Goal: Task Accomplishment & Management: Manage account settings

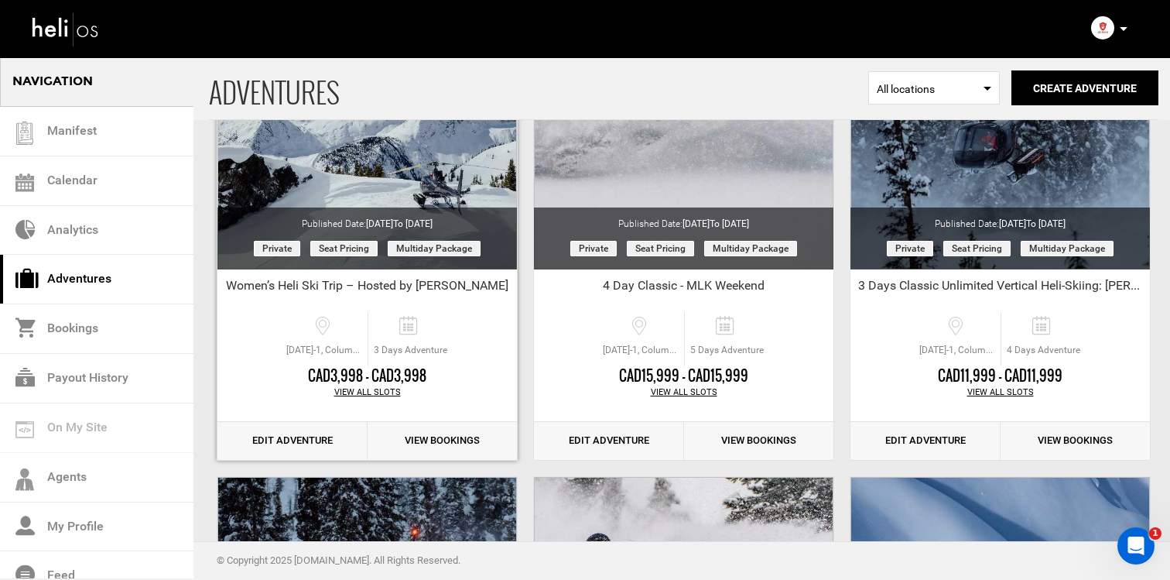
scroll to position [211, 0]
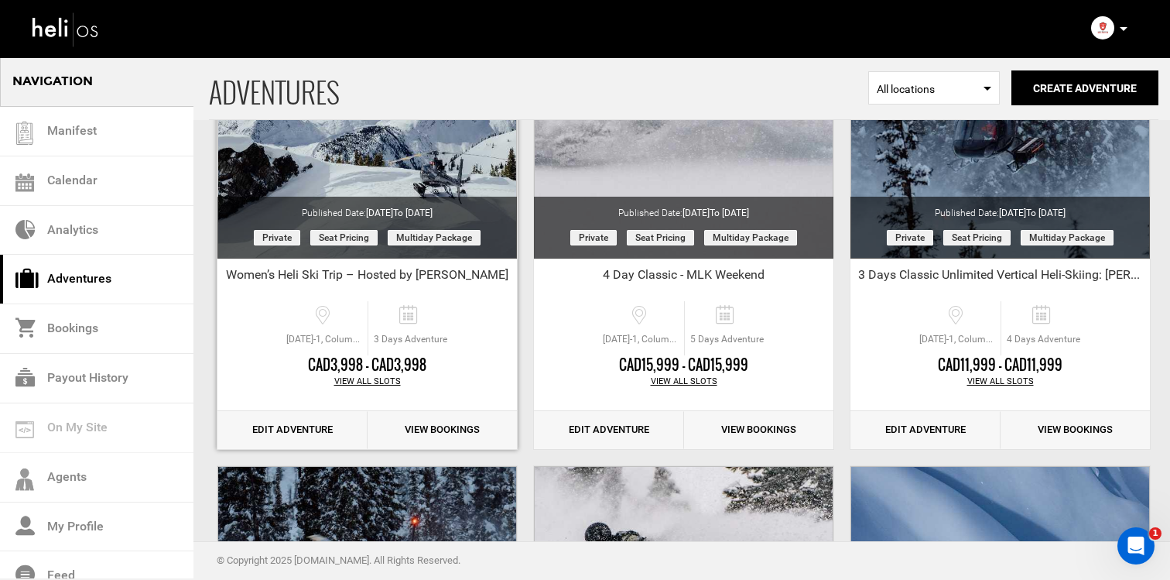
click at [296, 419] on link "Edit Adventure" at bounding box center [292, 430] width 150 height 38
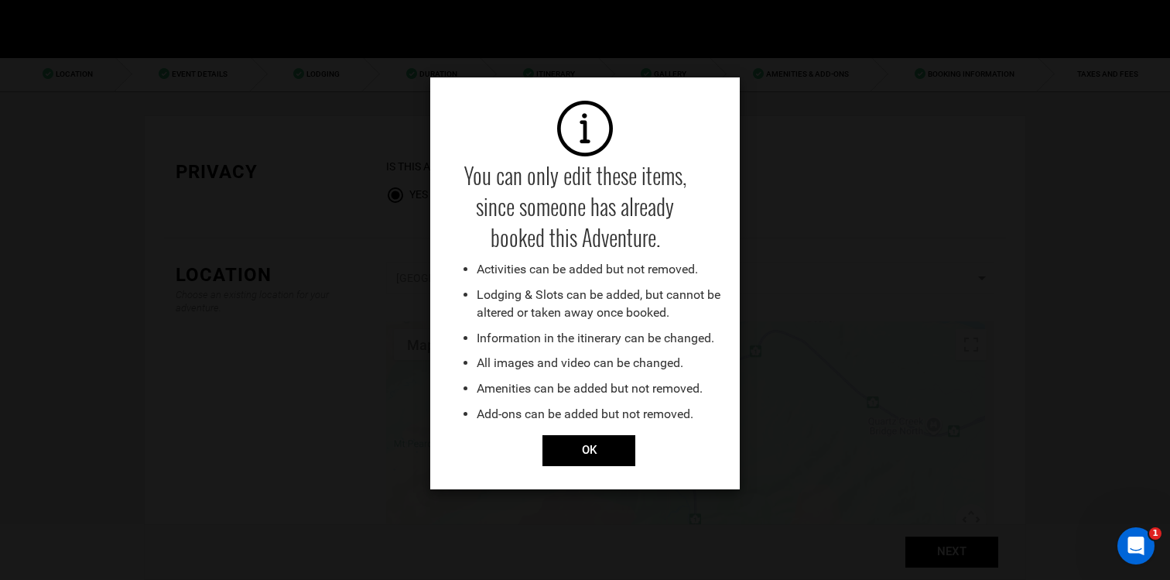
click at [582, 466] on div "You can only edit these items, since someone has already booked this Adventure.…" at bounding box center [585, 283] width 310 height 412
click at [584, 454] on input "OK" at bounding box center [589, 450] width 93 height 31
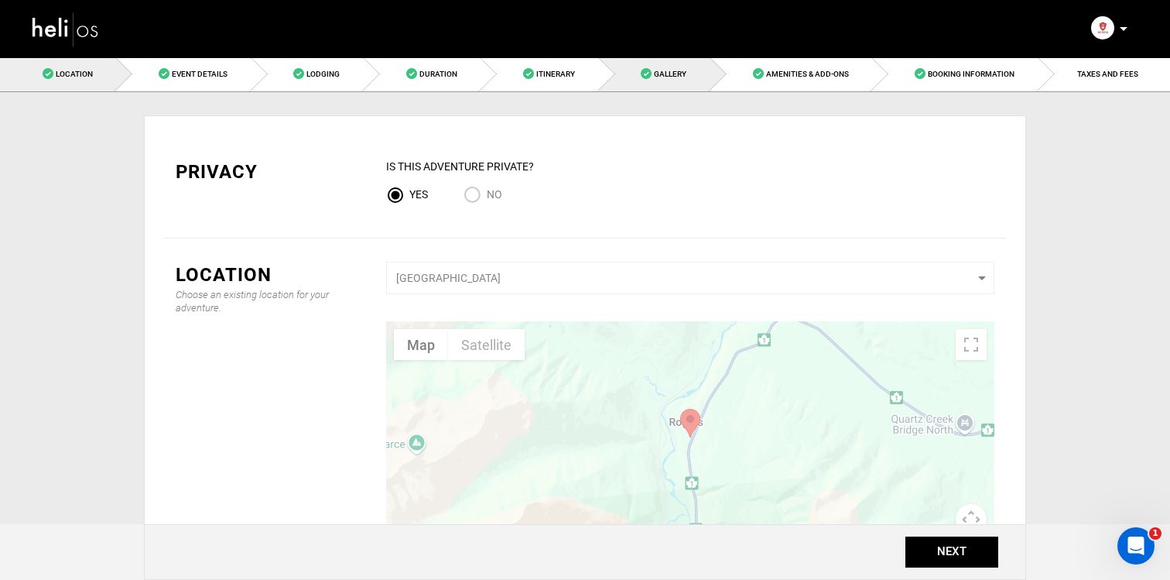
click at [640, 69] on link "Gallery" at bounding box center [654, 74] width 111 height 35
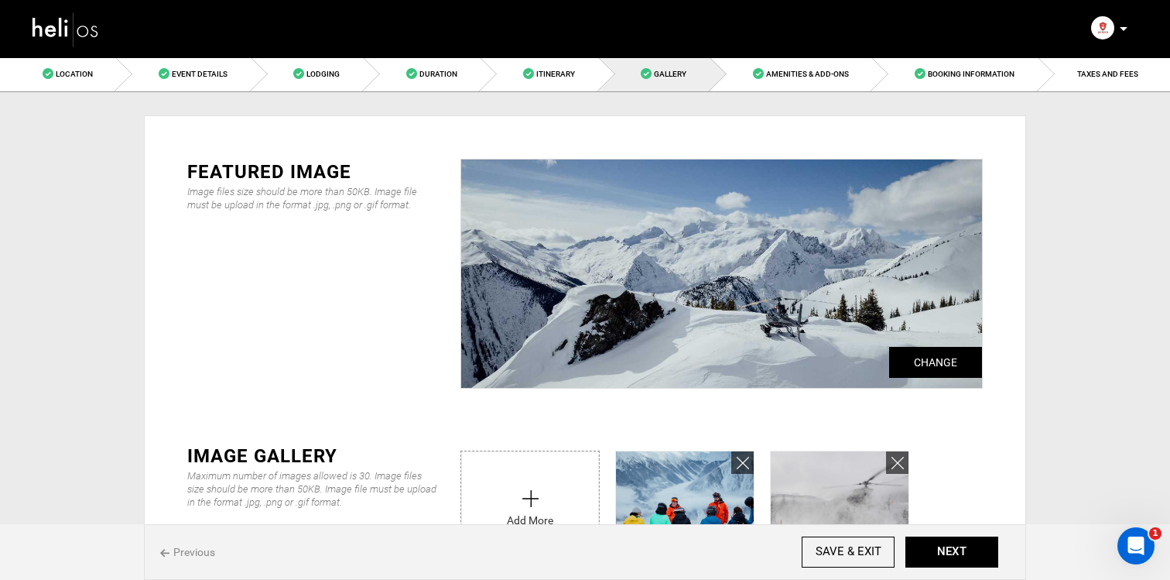
click at [897, 345] on img at bounding box center [721, 273] width 521 height 228
click at [919, 359] on input "Change" at bounding box center [935, 362] width 93 height 31
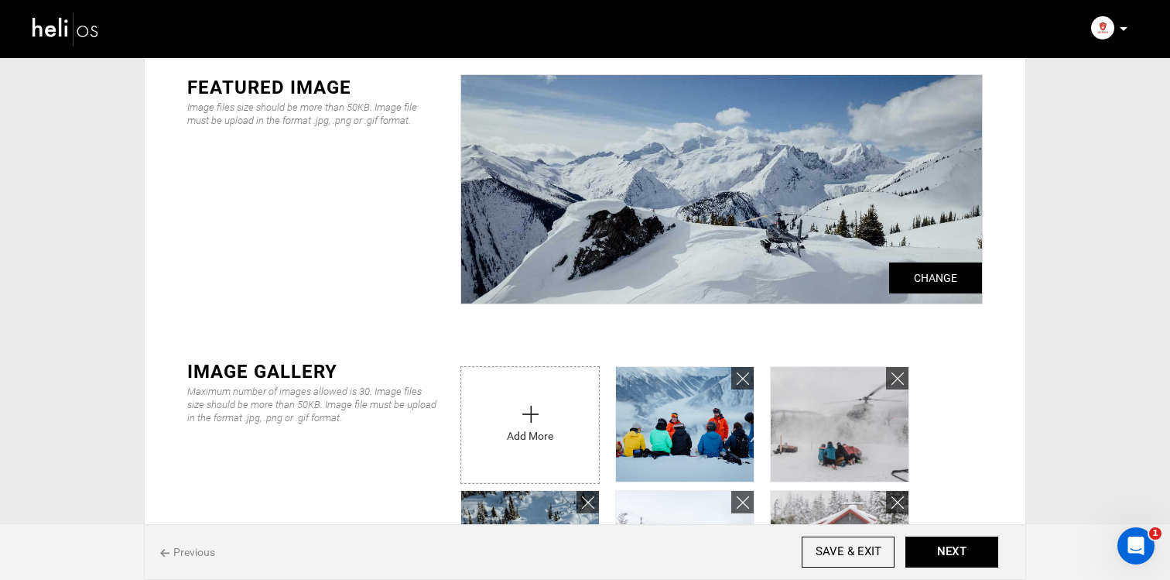
scroll to position [87, 0]
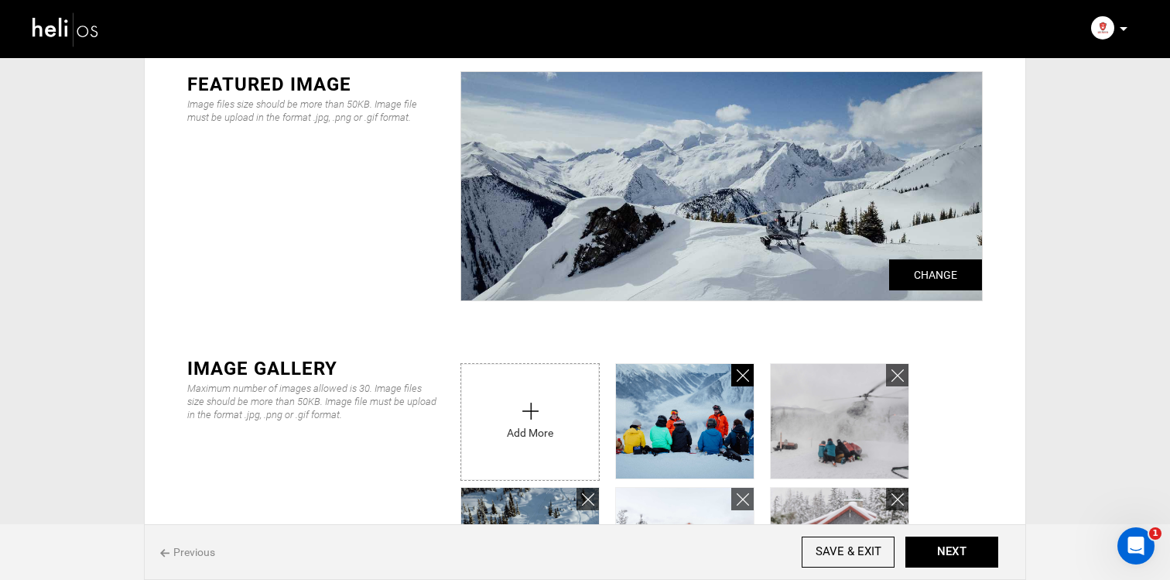
click at [740, 367] on icon at bounding box center [743, 376] width 12 height 18
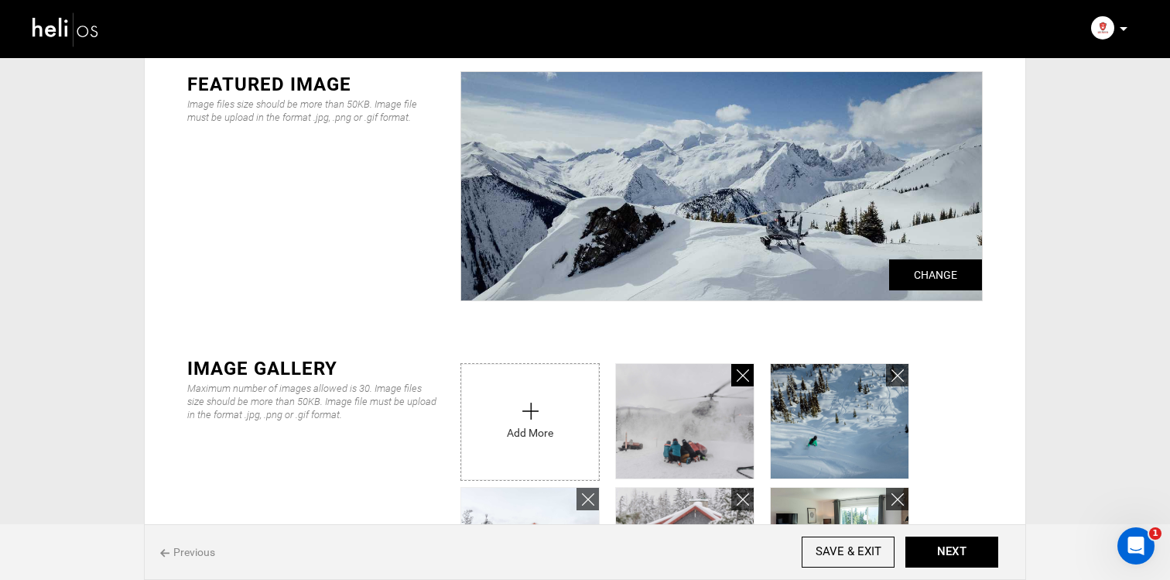
click at [740, 367] on icon at bounding box center [743, 376] width 12 height 18
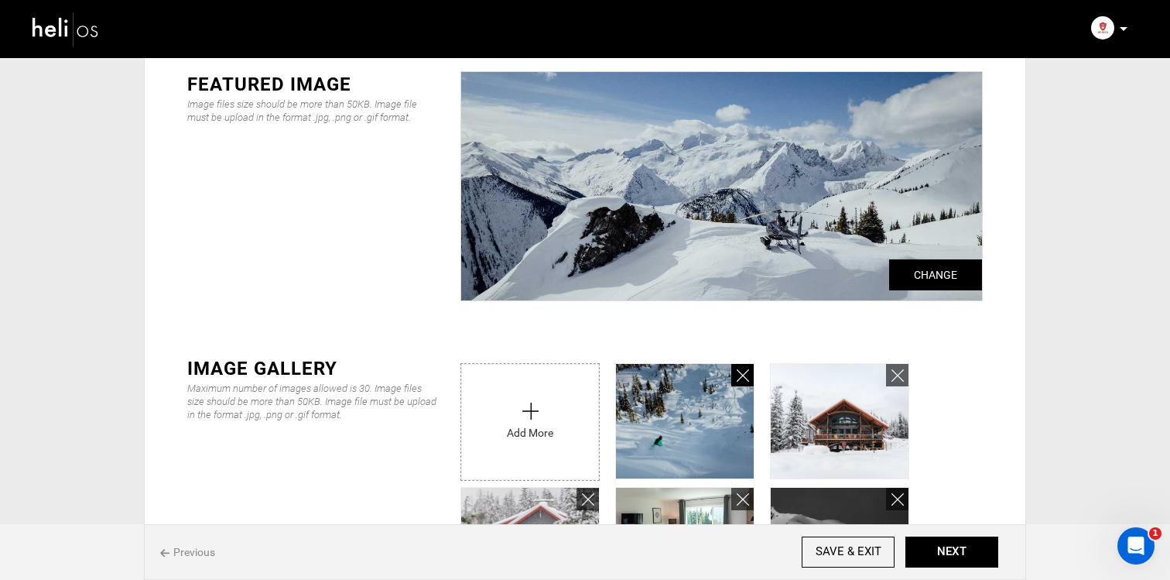
click at [740, 367] on icon at bounding box center [743, 376] width 12 height 18
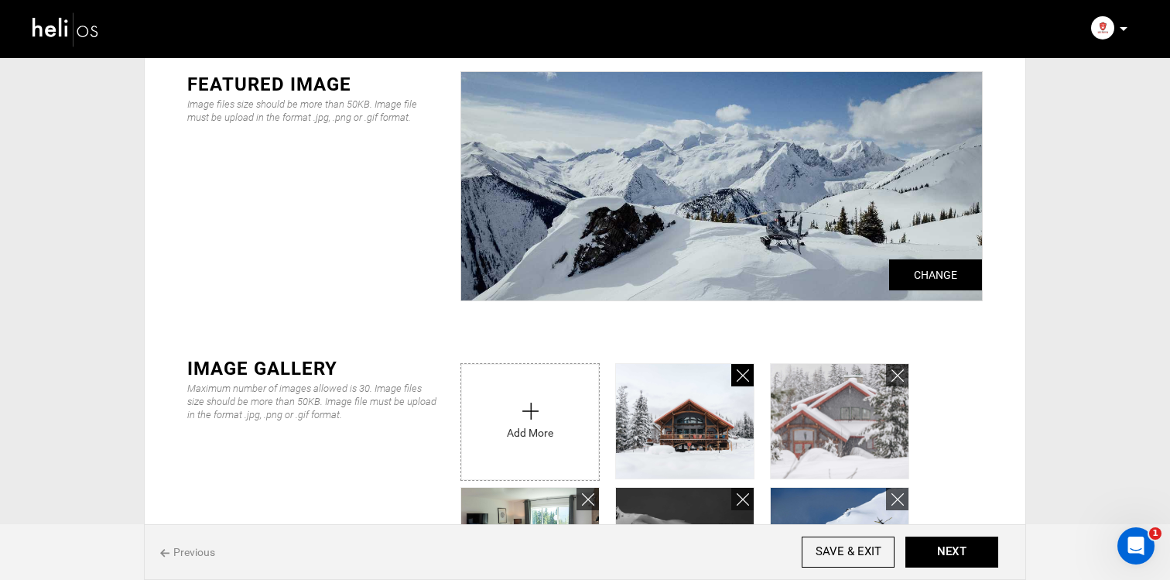
click at [740, 367] on icon at bounding box center [743, 376] width 12 height 18
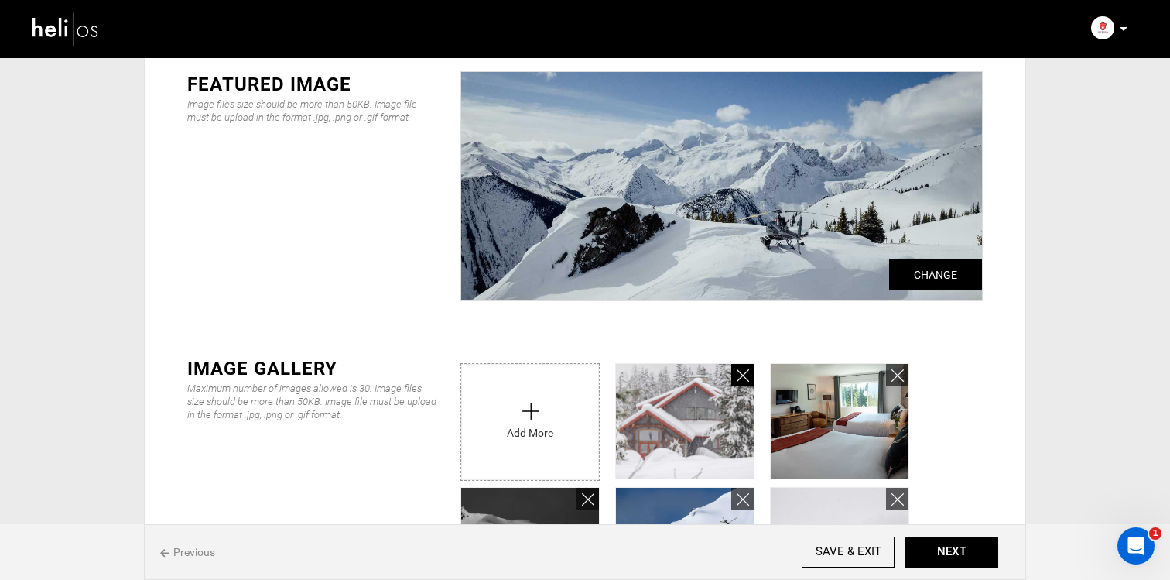
click at [740, 367] on icon at bounding box center [743, 376] width 12 height 18
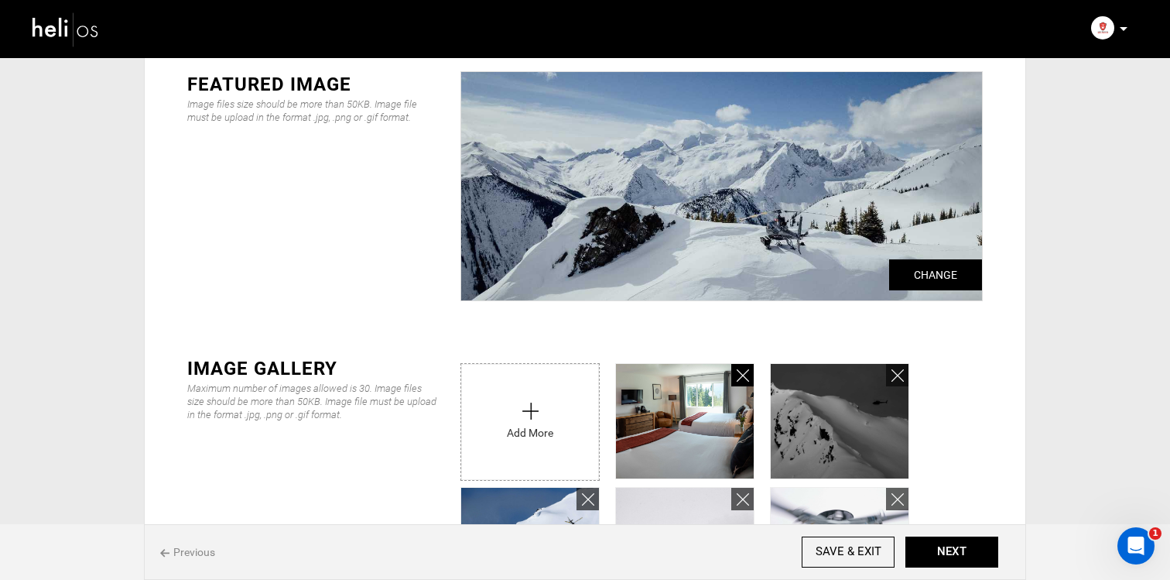
click at [740, 367] on icon at bounding box center [743, 376] width 12 height 18
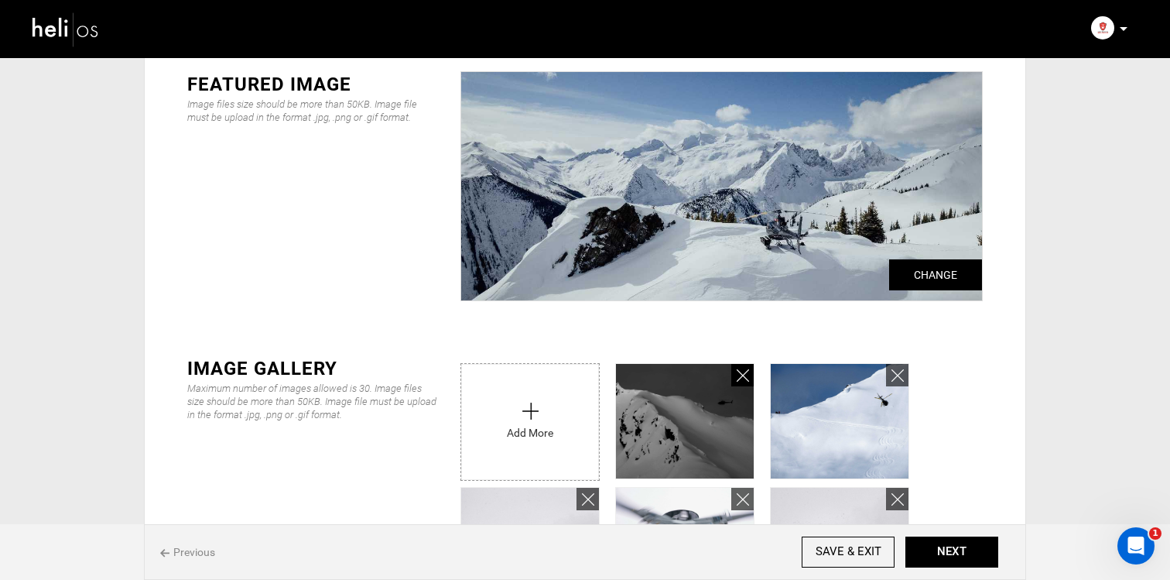
click at [740, 367] on icon at bounding box center [743, 376] width 12 height 18
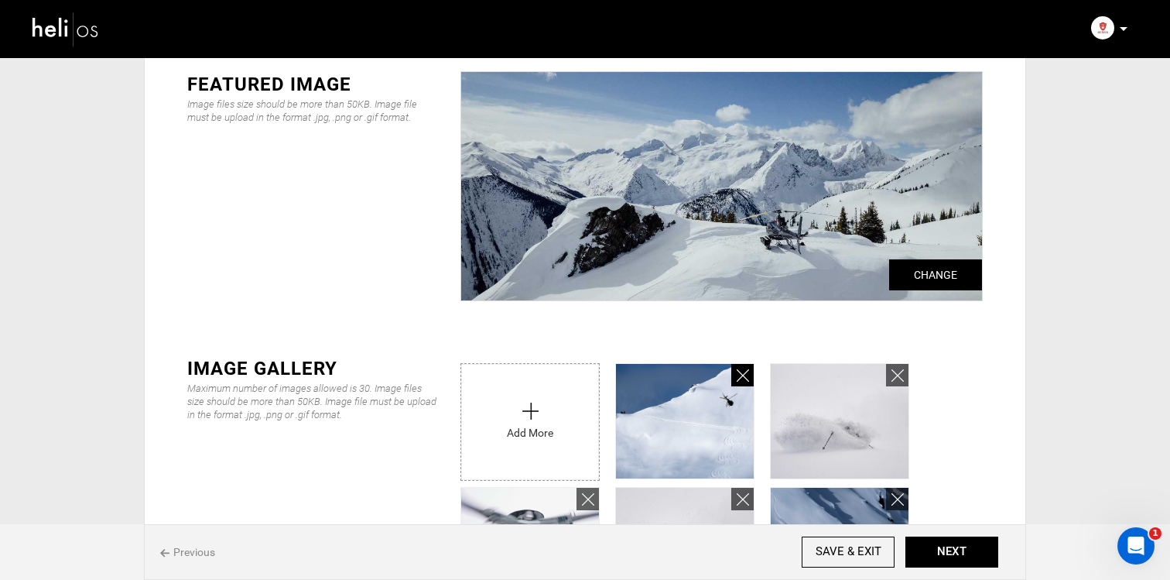
click at [740, 367] on icon at bounding box center [743, 376] width 12 height 18
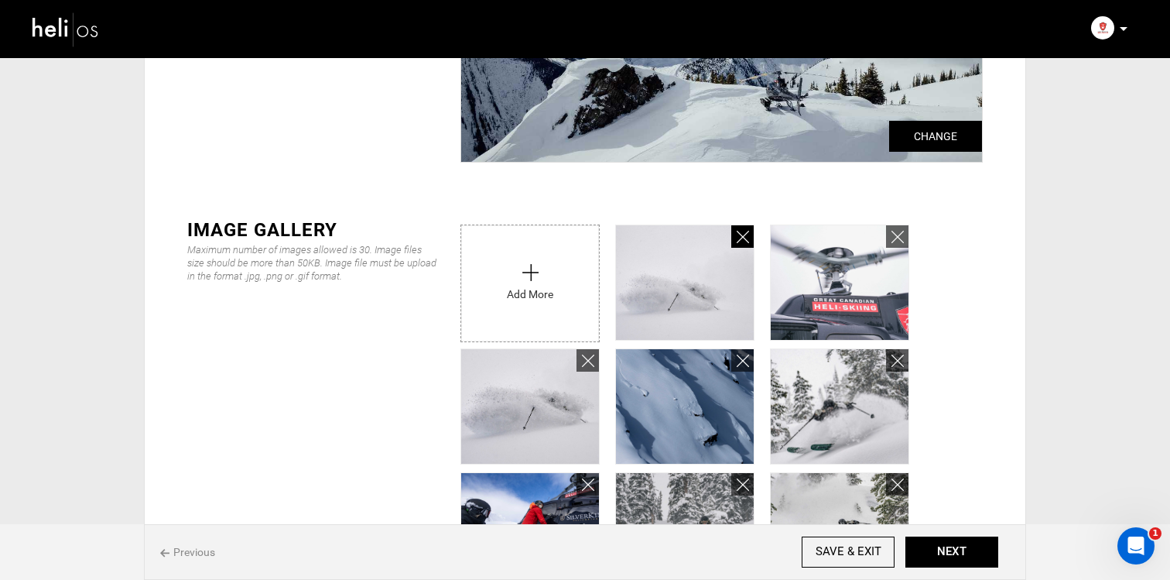
scroll to position [81, 0]
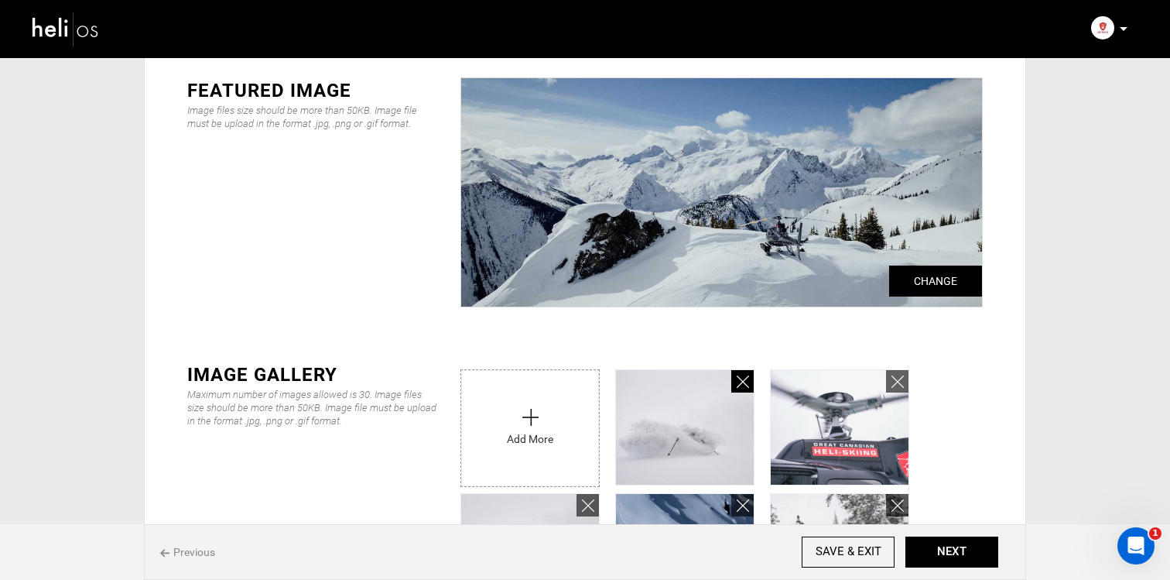
click at [743, 378] on icon at bounding box center [743, 382] width 12 height 18
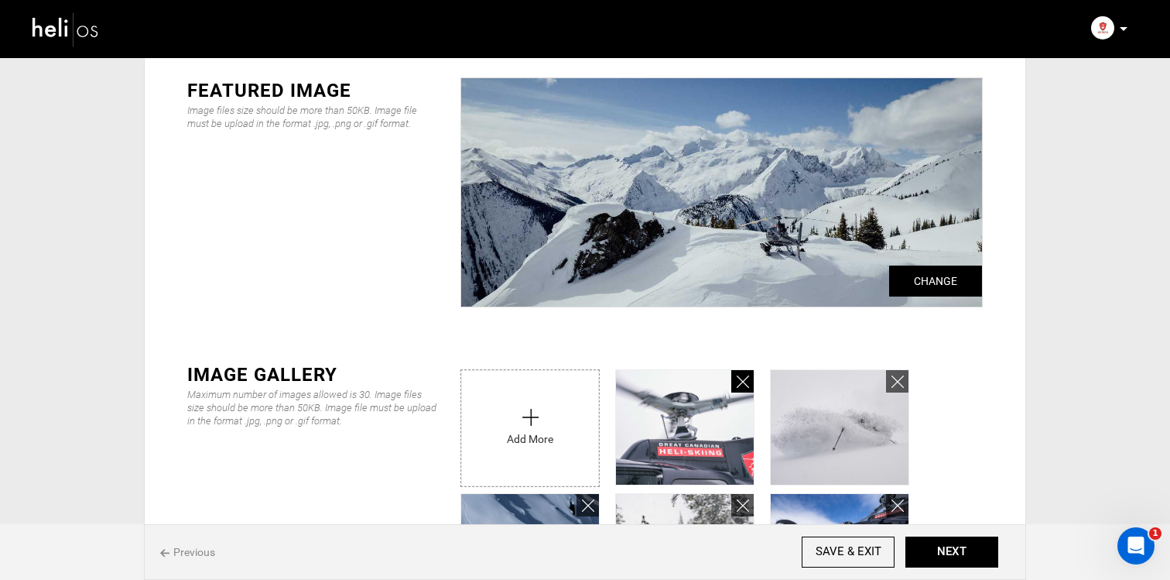
click at [743, 378] on icon at bounding box center [743, 382] width 12 height 18
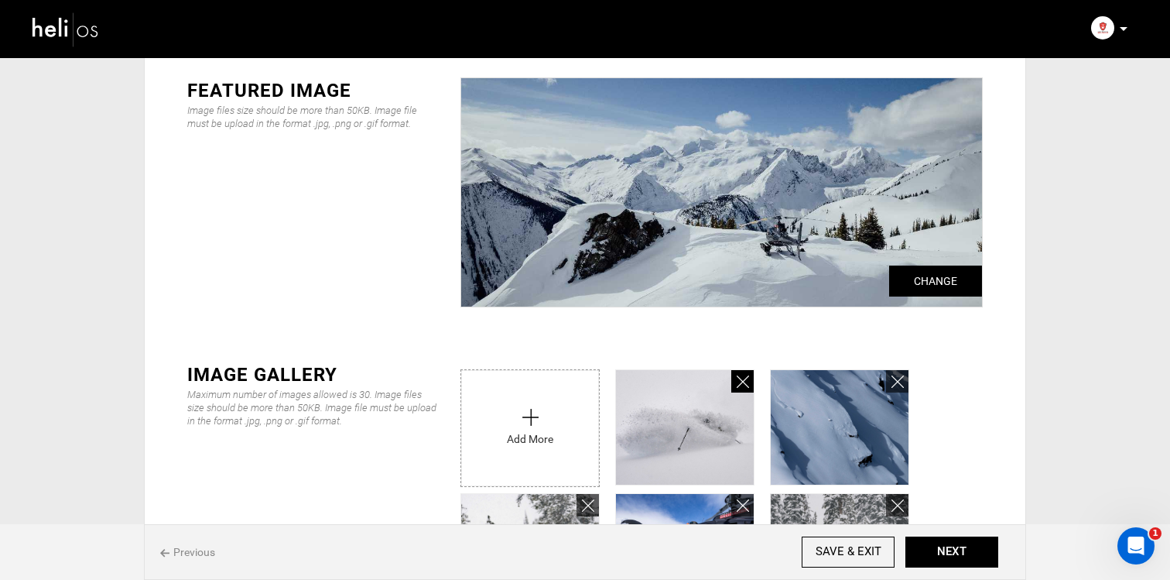
click at [743, 378] on icon at bounding box center [743, 382] width 12 height 18
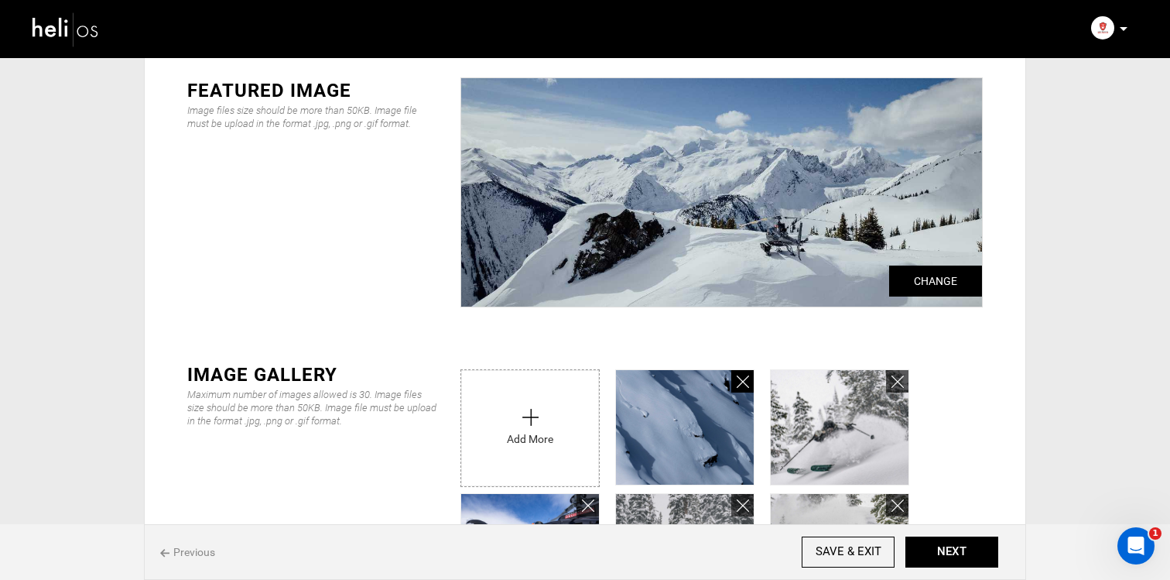
click at [743, 378] on icon at bounding box center [743, 382] width 12 height 18
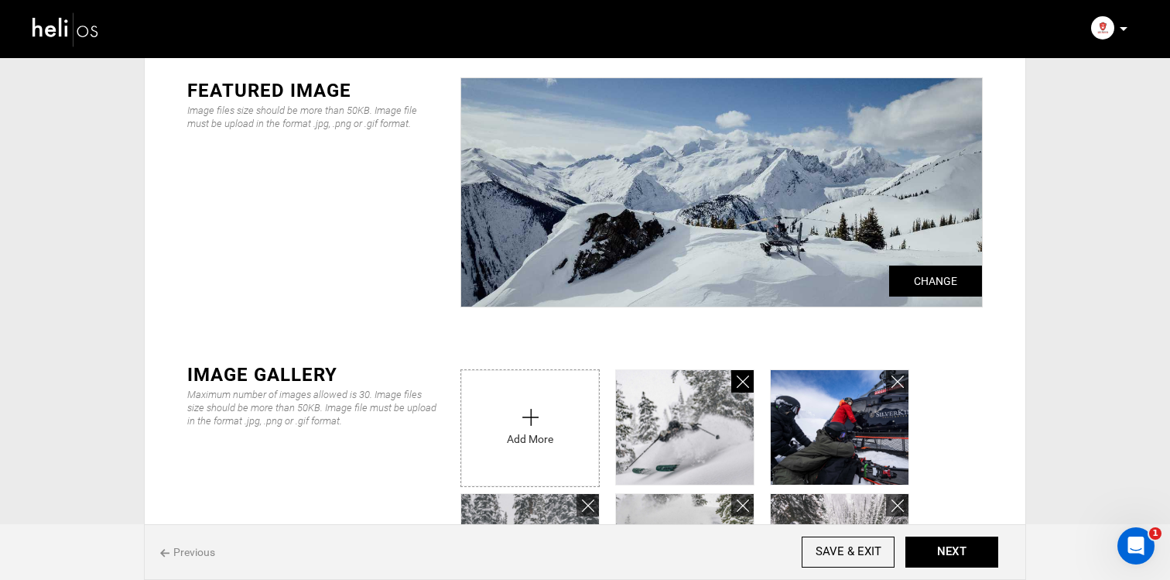
click at [743, 378] on icon at bounding box center [743, 382] width 12 height 18
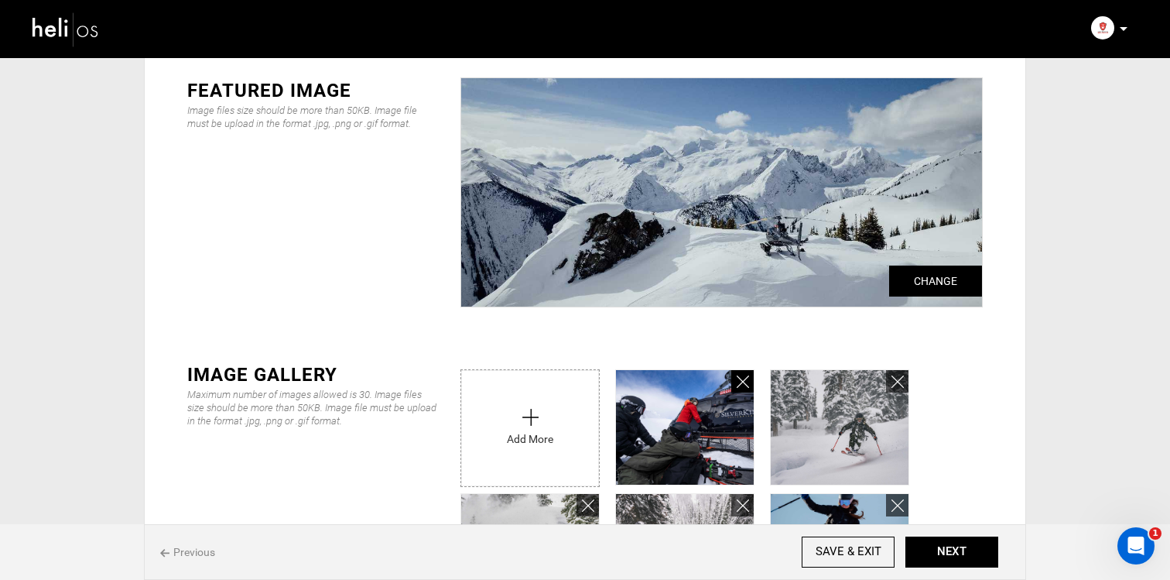
click at [743, 378] on icon at bounding box center [743, 382] width 12 height 18
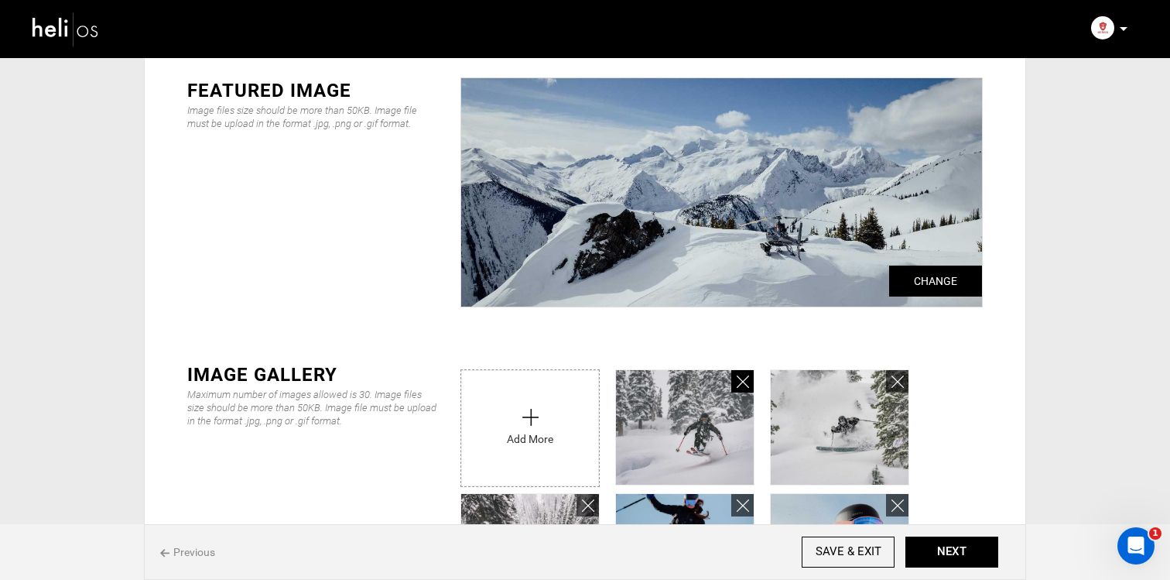
click at [743, 378] on icon at bounding box center [743, 382] width 12 height 18
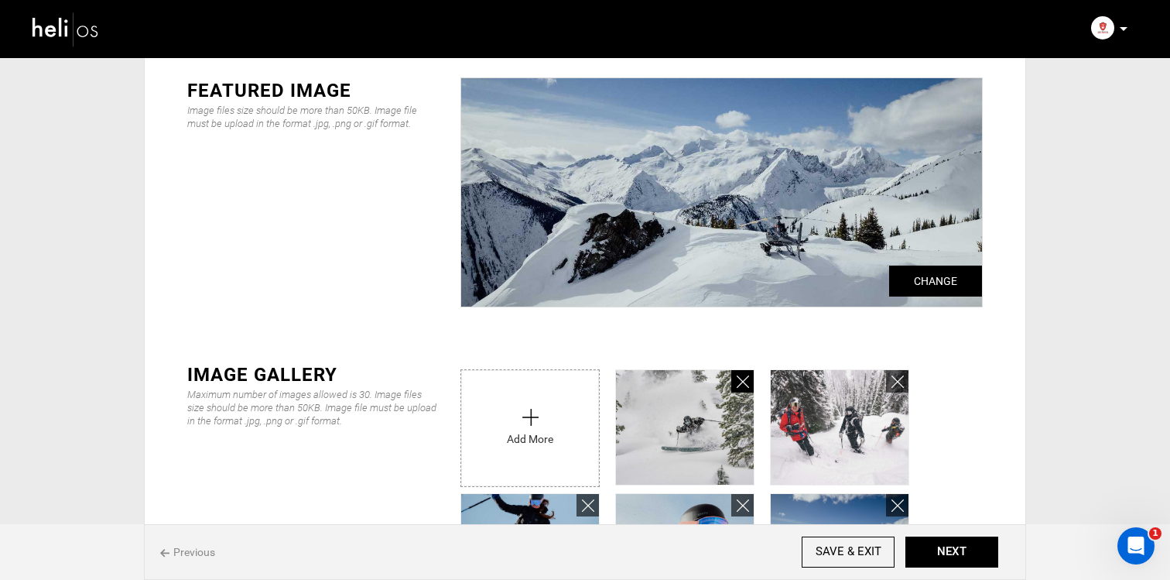
click at [743, 378] on icon at bounding box center [743, 382] width 12 height 18
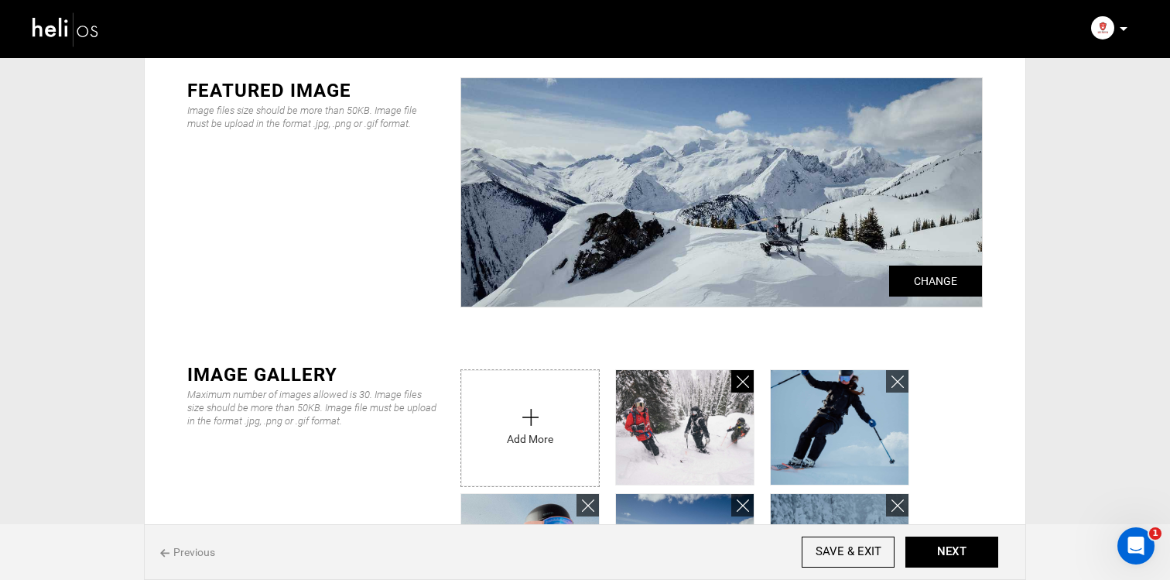
click at [743, 378] on icon at bounding box center [743, 382] width 12 height 18
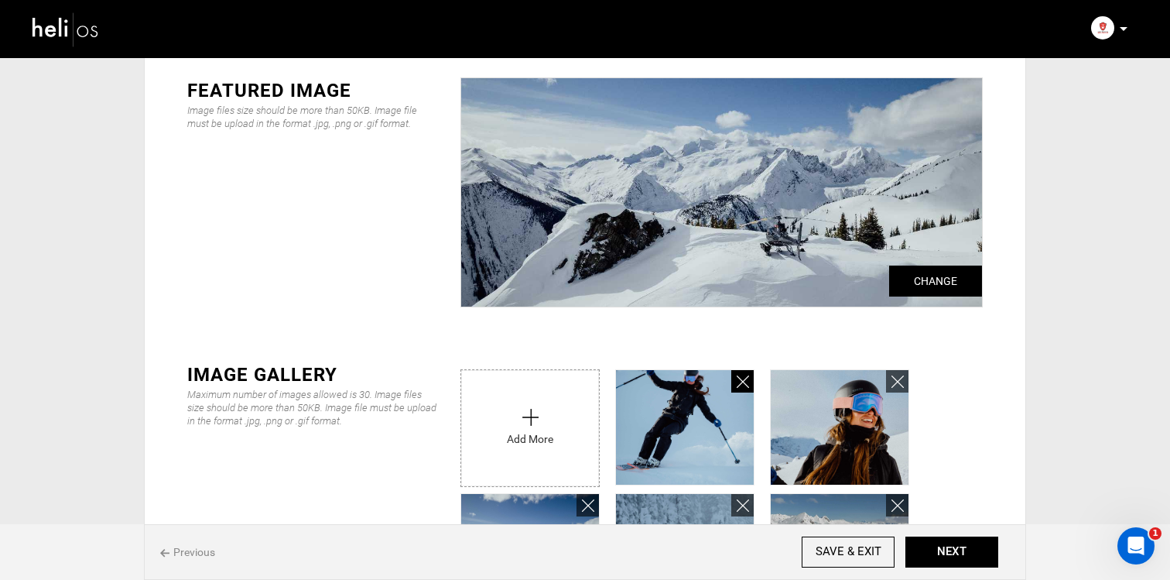
click at [743, 378] on icon at bounding box center [743, 382] width 12 height 18
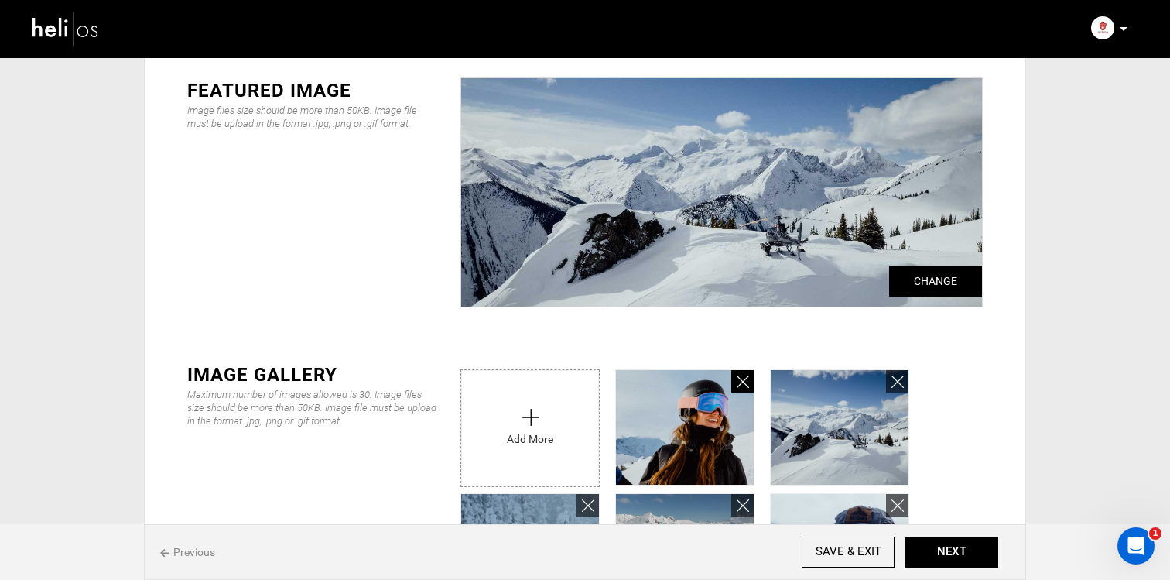
click at [743, 378] on icon at bounding box center [743, 382] width 12 height 18
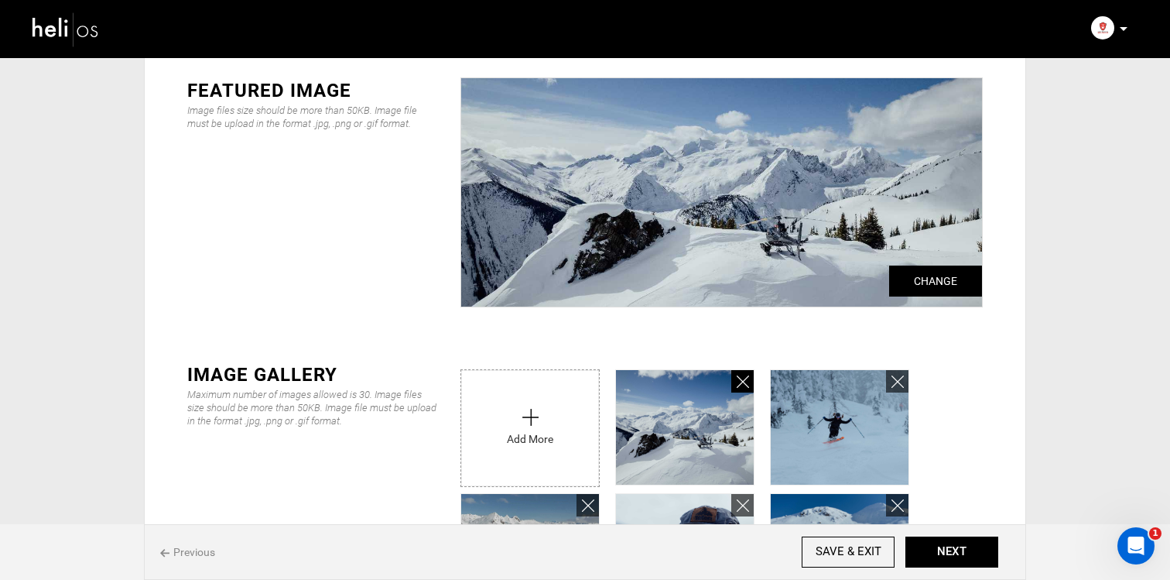
click at [743, 378] on icon at bounding box center [743, 382] width 12 height 18
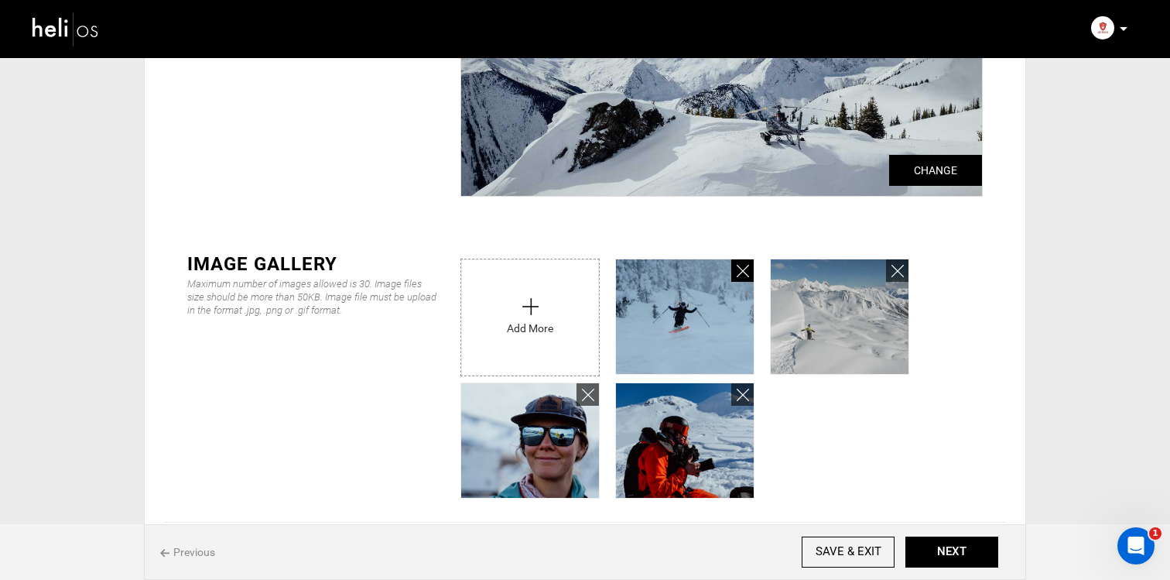
scroll to position [161, 0]
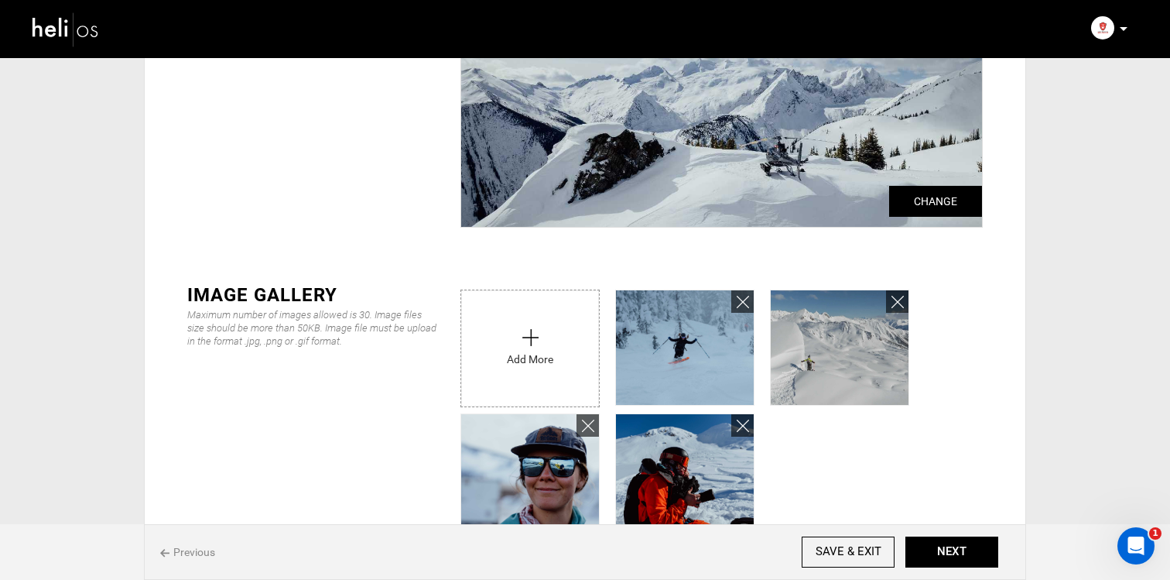
click at [568, 356] on input "file" at bounding box center [530, 344] width 138 height 108
type input "C:\fakepath\GCH-lodge-images-0183.jpg"
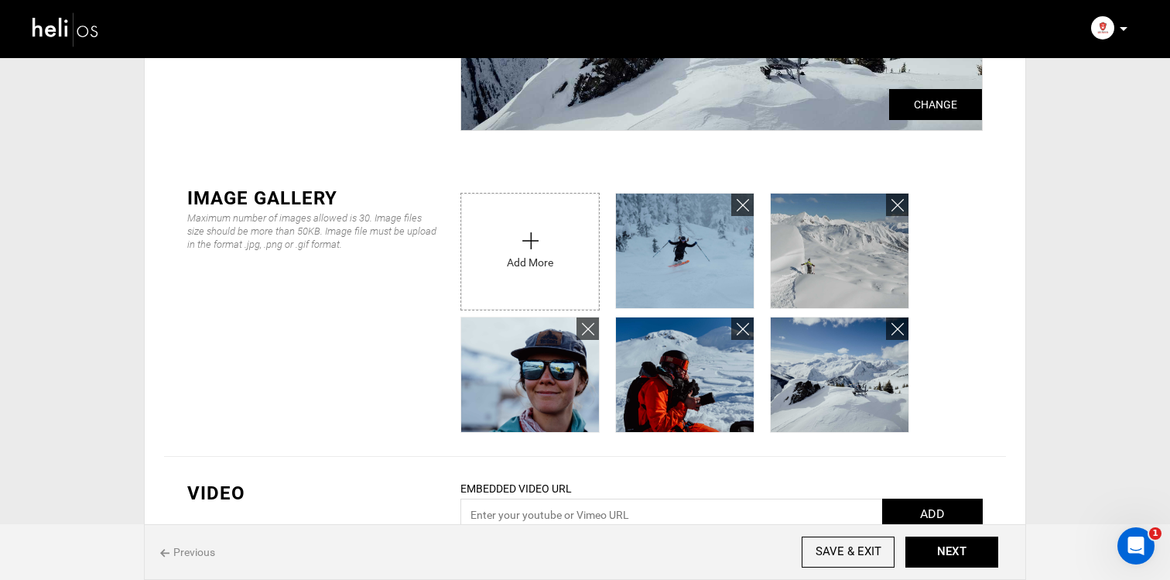
scroll to position [259, 0]
click at [579, 327] on link at bounding box center [588, 328] width 22 height 22
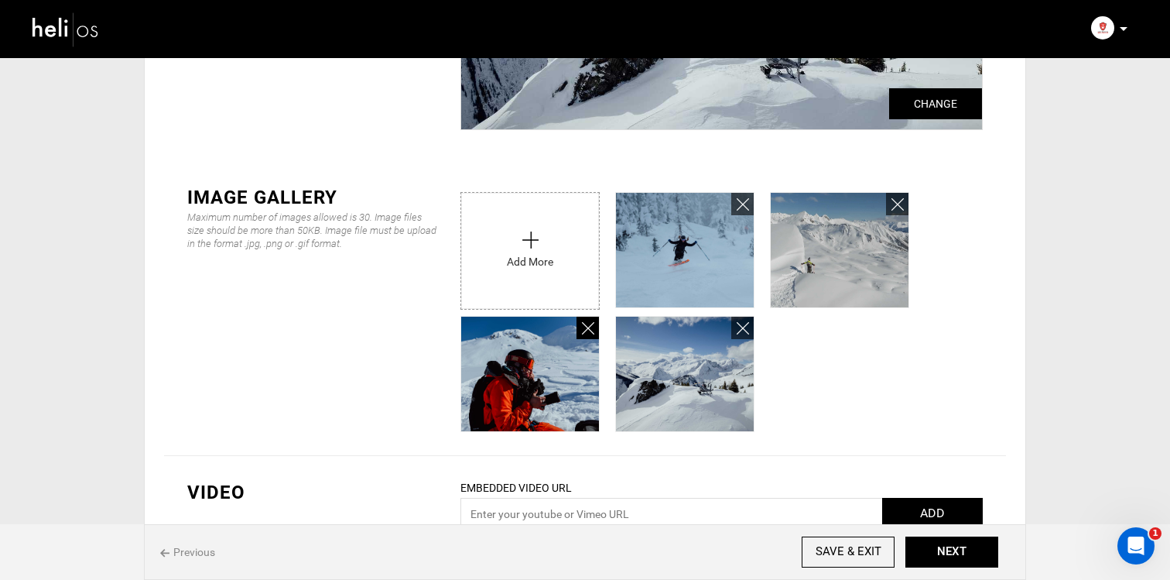
click at [579, 327] on link at bounding box center [588, 328] width 22 height 22
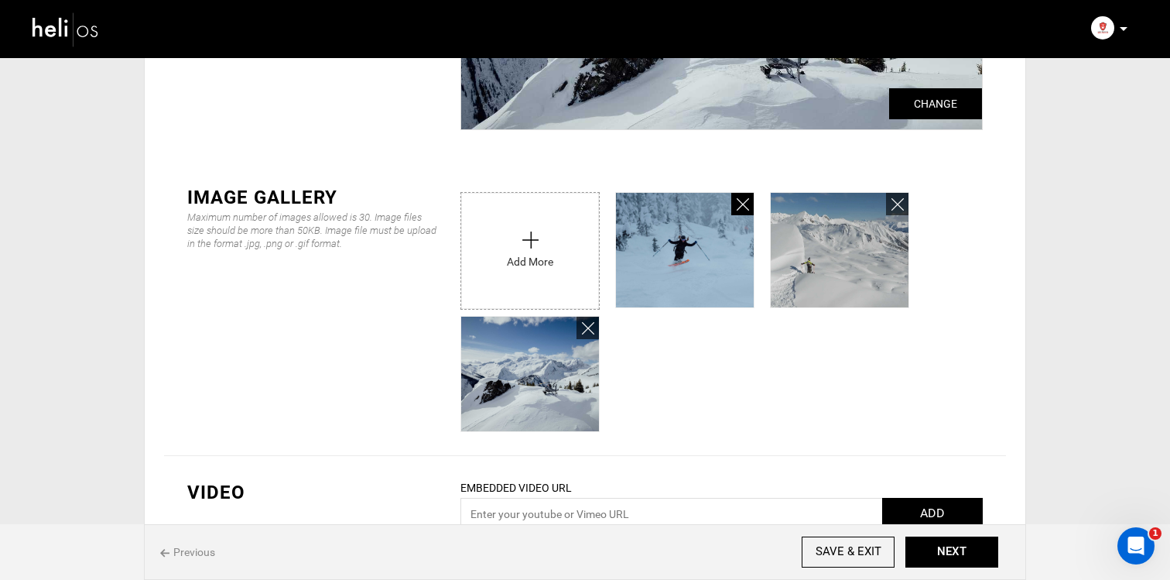
click at [741, 204] on icon at bounding box center [743, 205] width 12 height 18
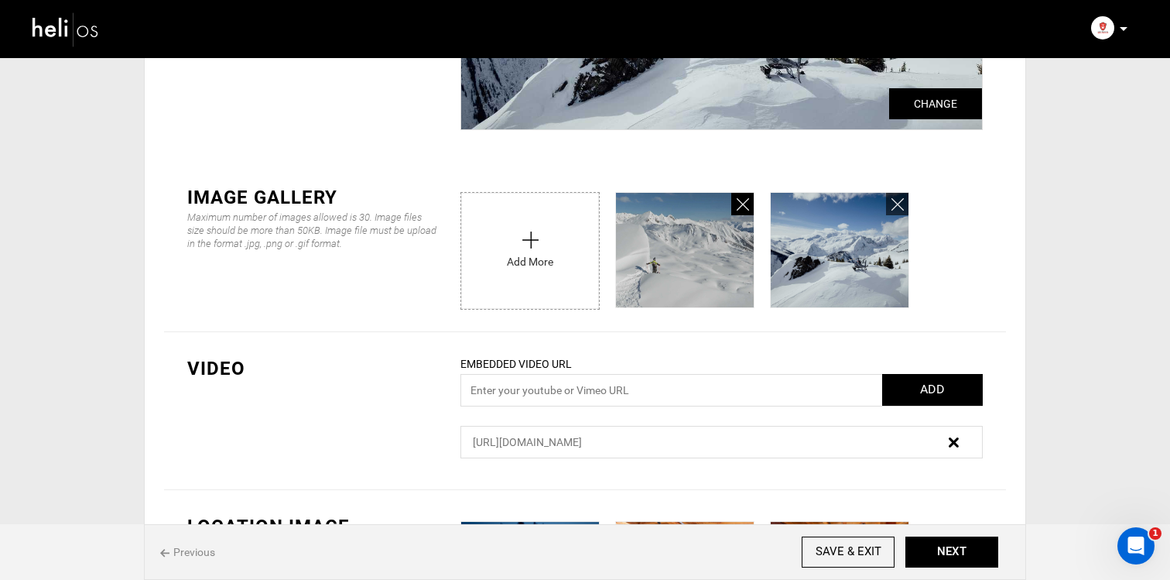
click at [738, 204] on icon at bounding box center [743, 205] width 12 height 18
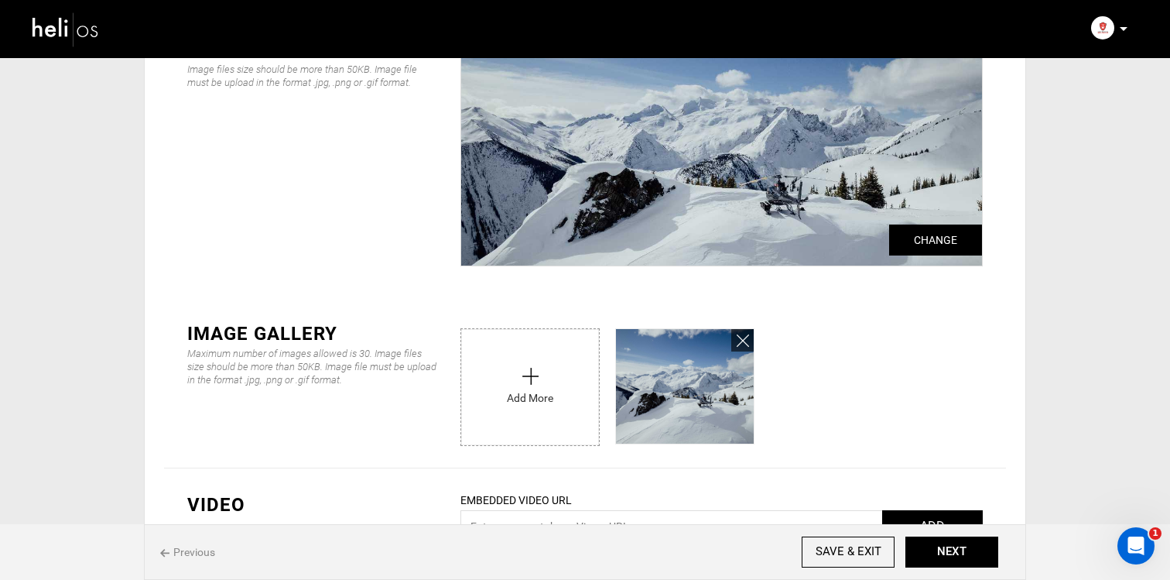
scroll to position [6, 0]
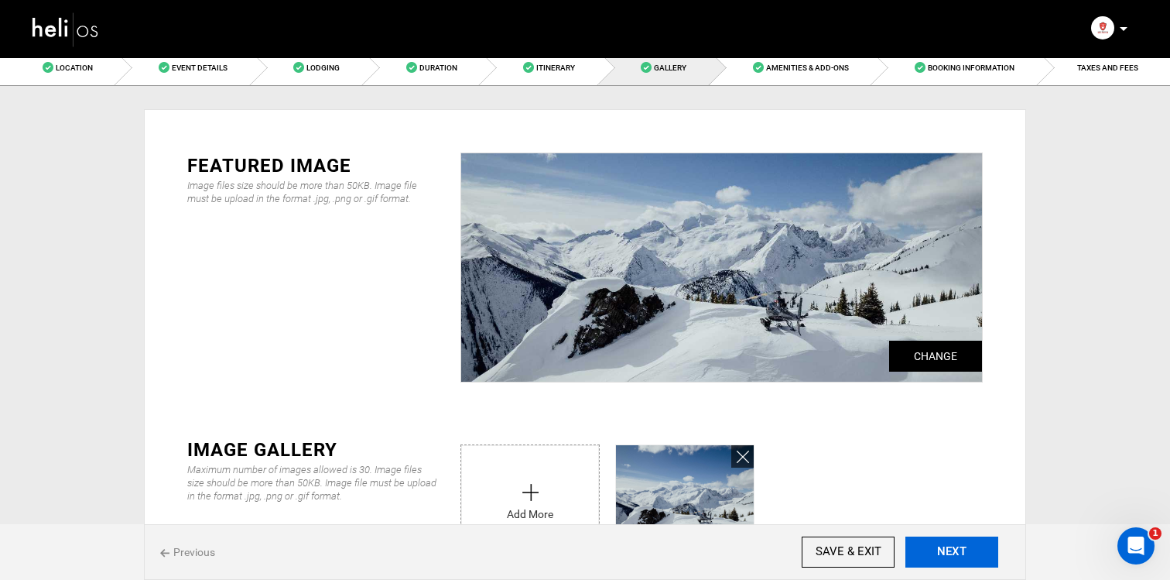
click at [954, 553] on button "NEXT" at bounding box center [952, 551] width 93 height 31
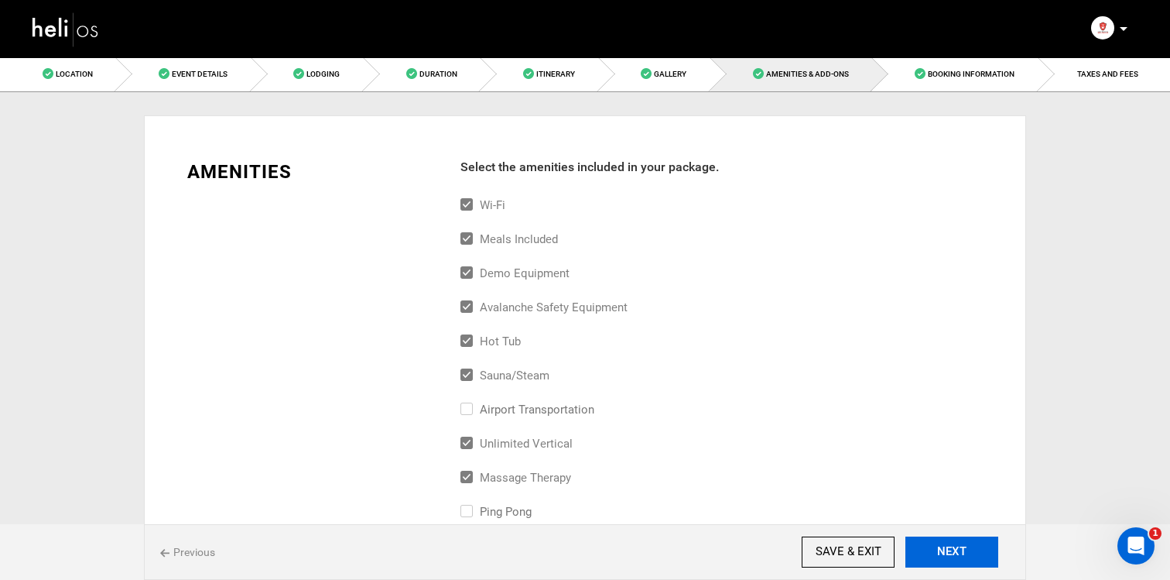
click at [954, 553] on button "NEXT" at bounding box center [952, 551] width 93 height 31
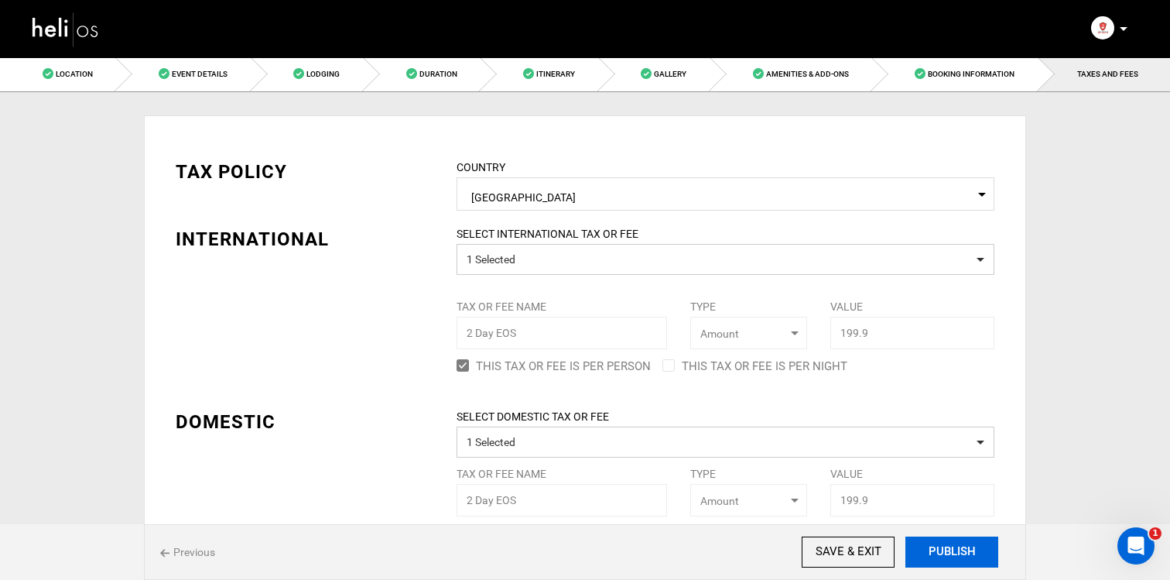
click at [954, 553] on button "PUBLISH" at bounding box center [952, 551] width 93 height 31
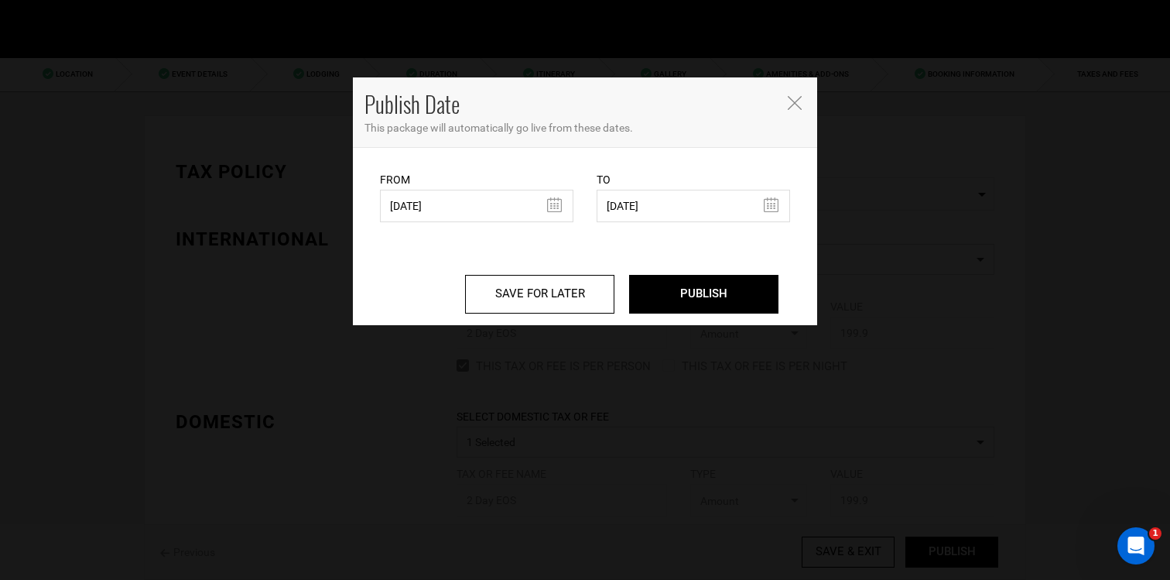
click at [954, 553] on body "Manifest Calendar Analytics Adventures Bookings Payout History Agents My Profil…" at bounding box center [585, 290] width 1170 height 580
click at [752, 284] on input "PUBLISH" at bounding box center [703, 294] width 149 height 39
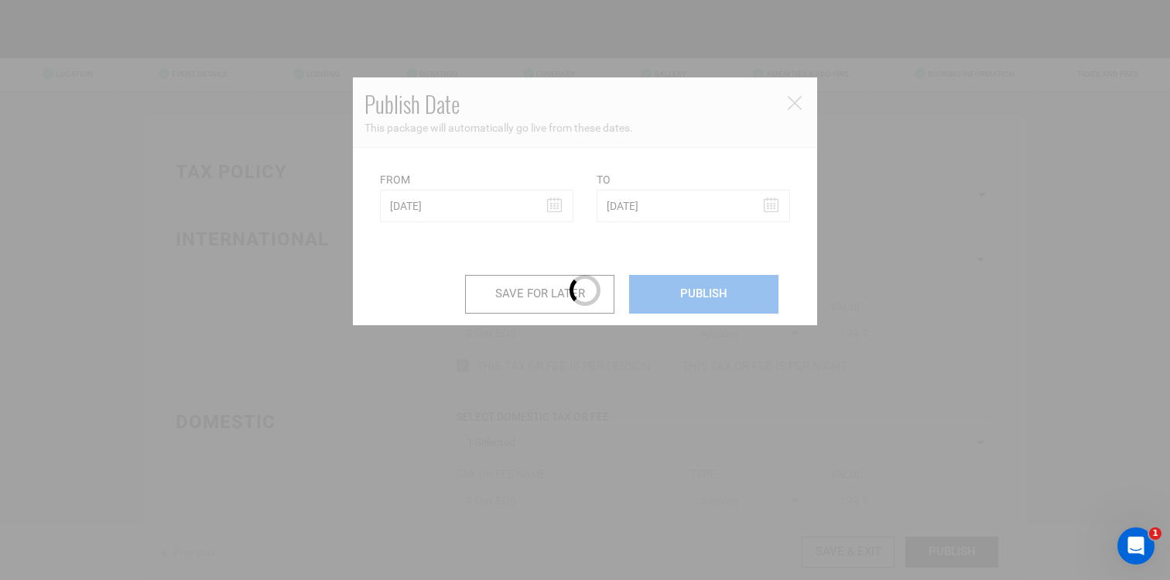
scroll to position [24, 0]
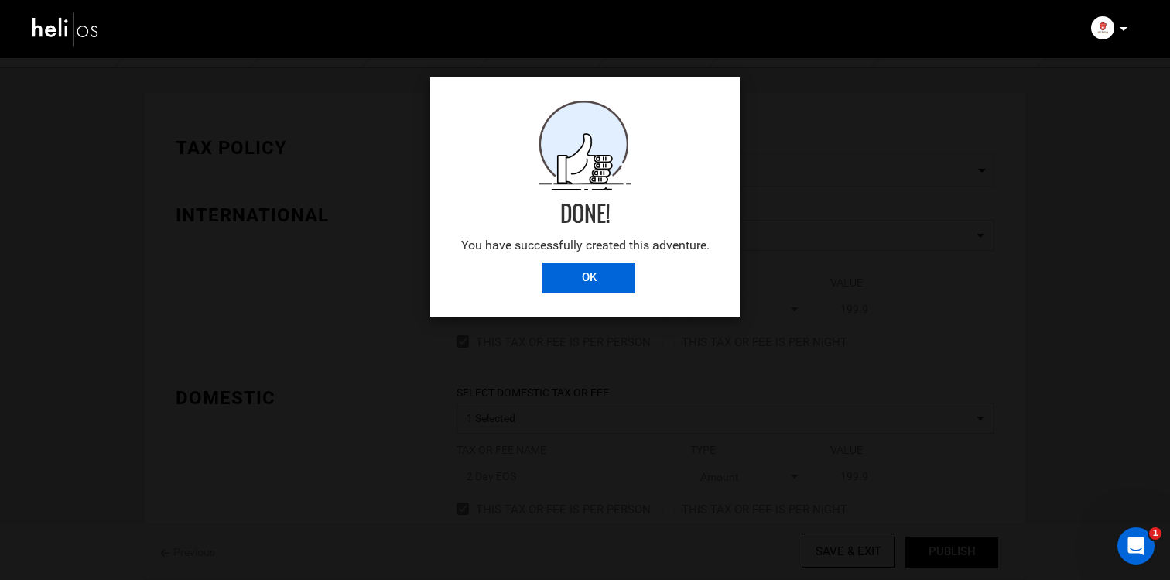
click at [611, 271] on input "OK" at bounding box center [589, 277] width 93 height 31
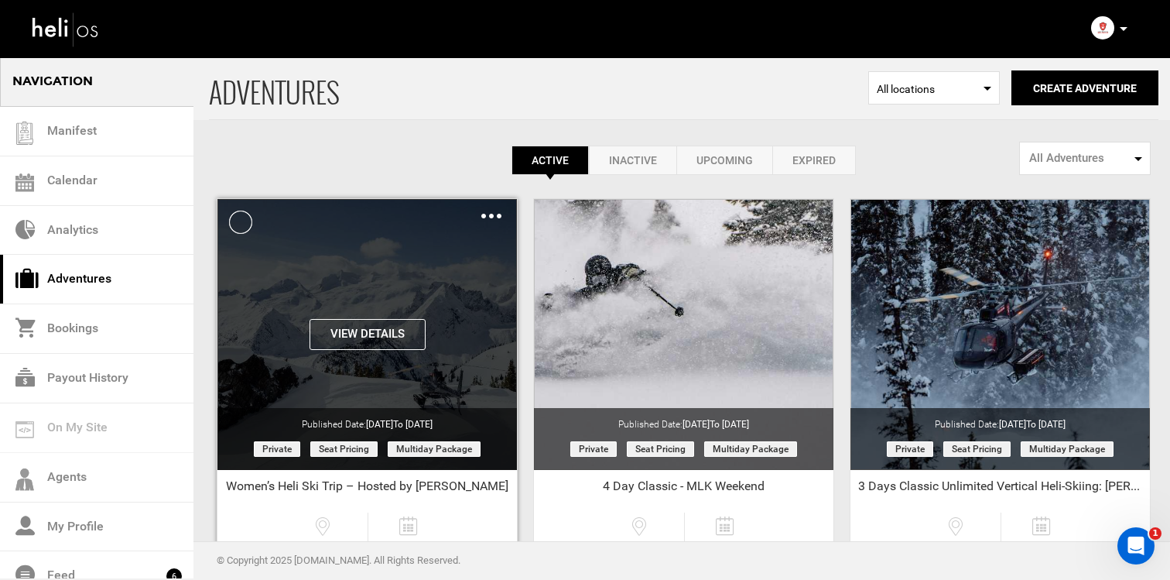
click at [495, 214] on img at bounding box center [491, 216] width 20 height 5
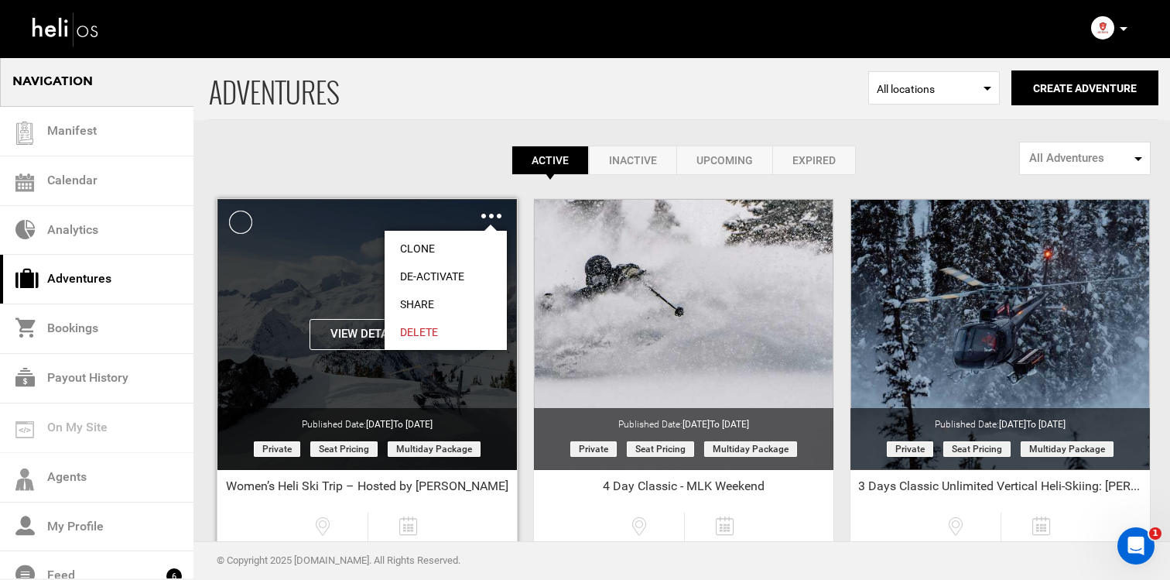
click at [468, 306] on link "Share" at bounding box center [446, 304] width 122 height 28
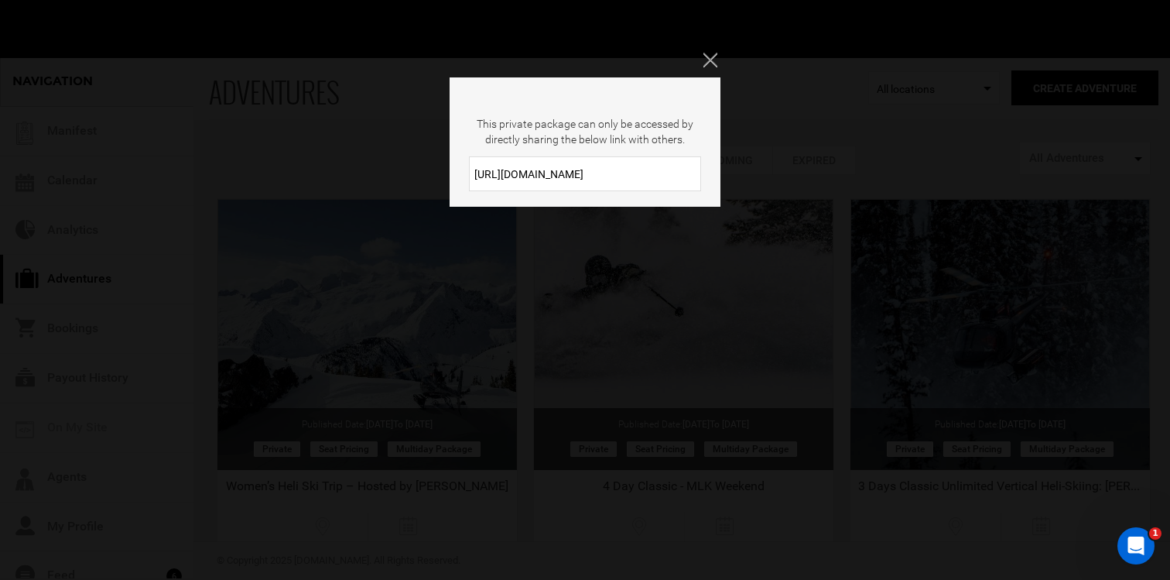
click at [555, 176] on input "https://heli.life/asdP4Y" at bounding box center [585, 173] width 232 height 35
click at [712, 67] on button "Close" at bounding box center [712, 60] width 17 height 15
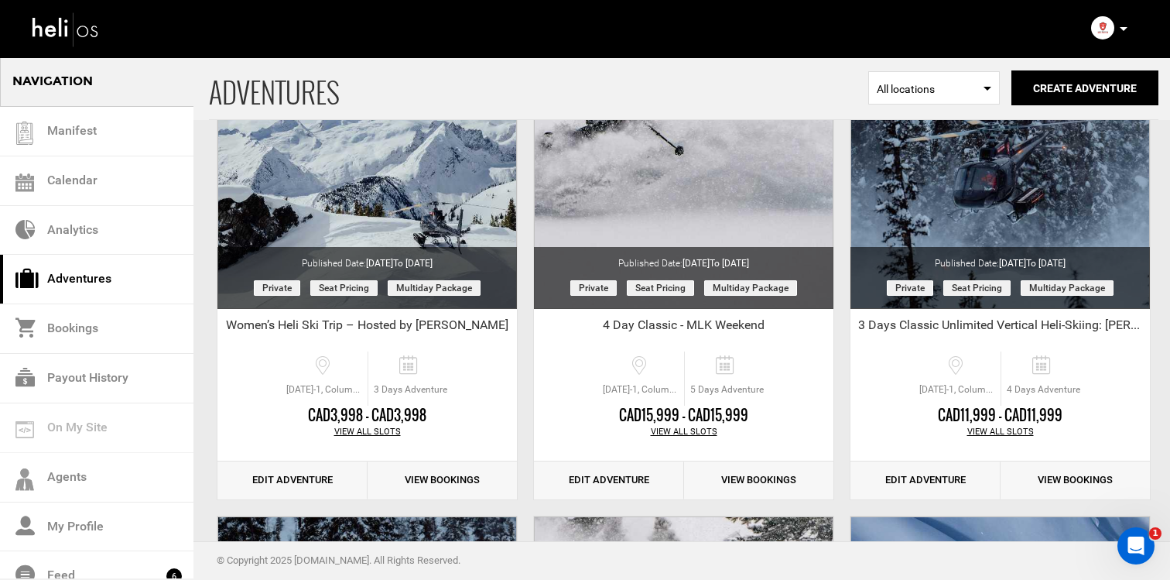
scroll to position [252, 0]
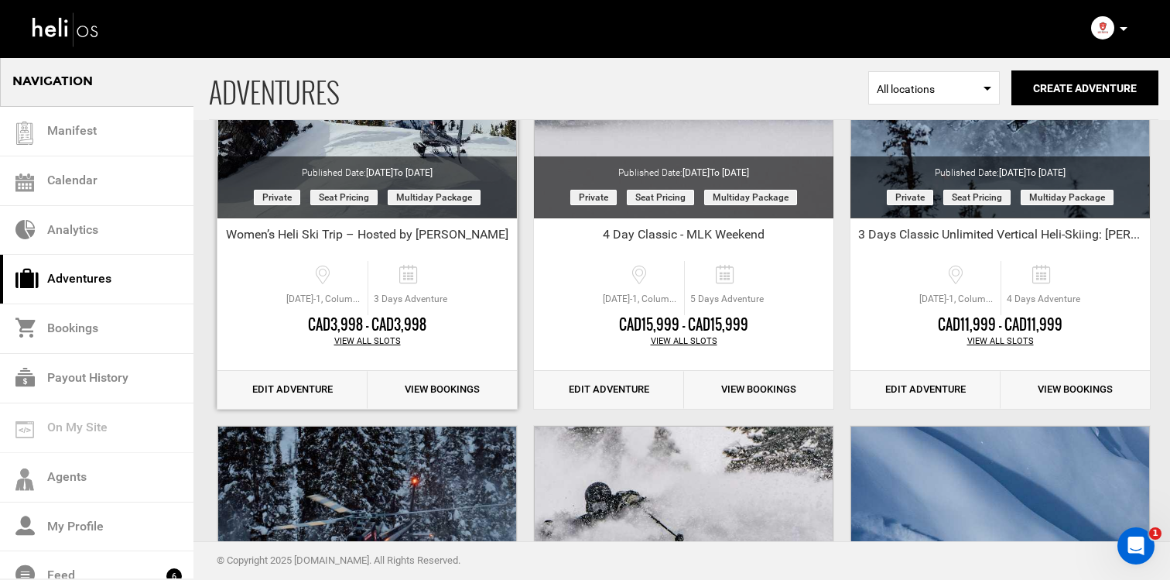
click at [319, 388] on link "Edit Adventure" at bounding box center [292, 390] width 150 height 38
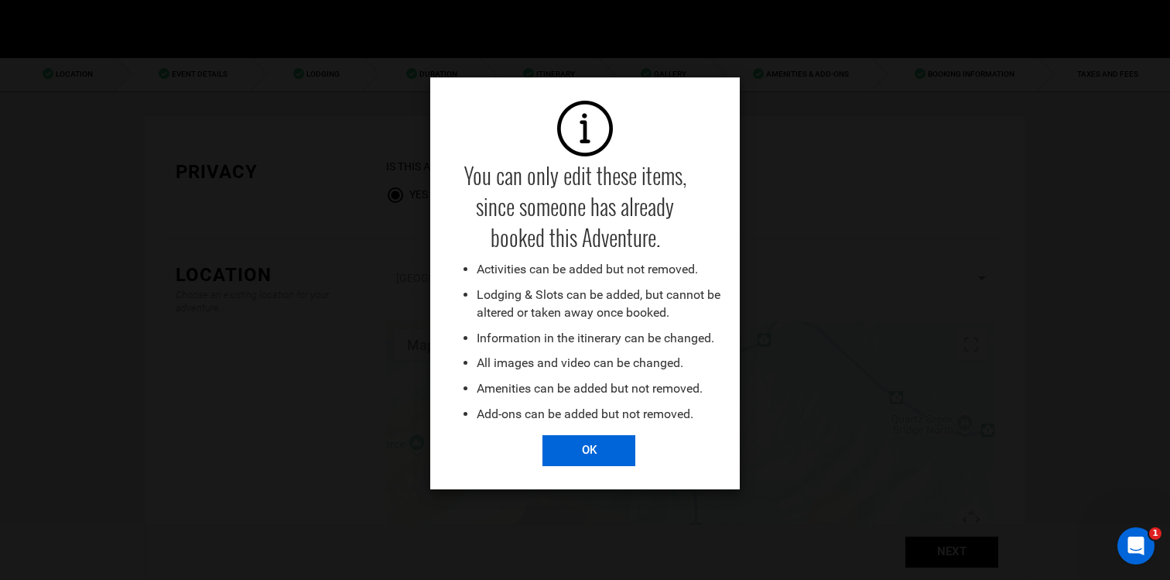
click at [587, 461] on input "OK" at bounding box center [589, 450] width 93 height 31
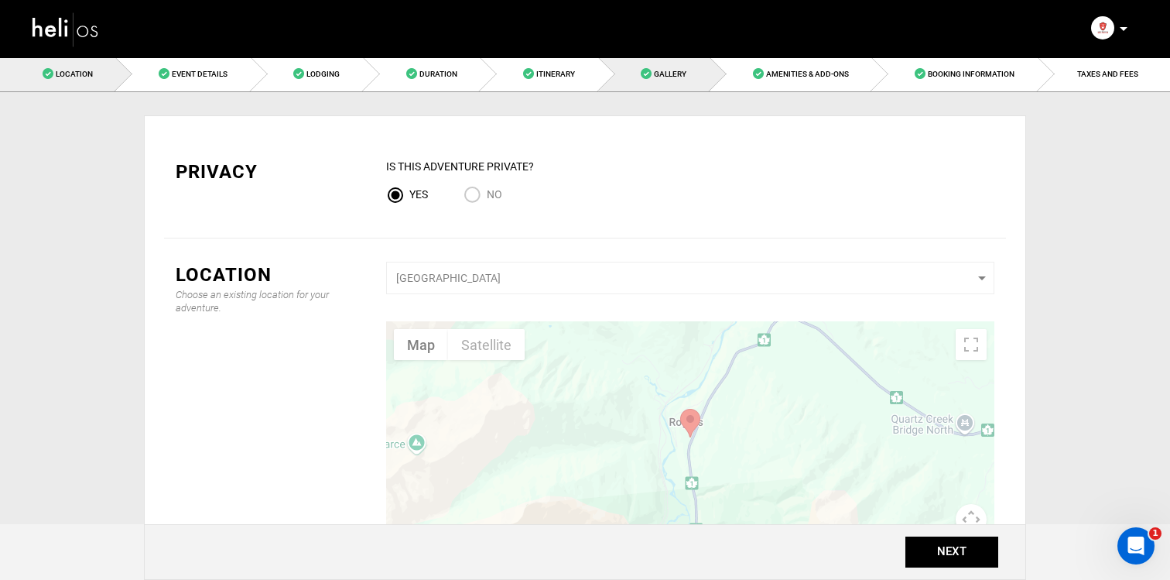
click at [655, 66] on link "Gallery" at bounding box center [654, 74] width 111 height 35
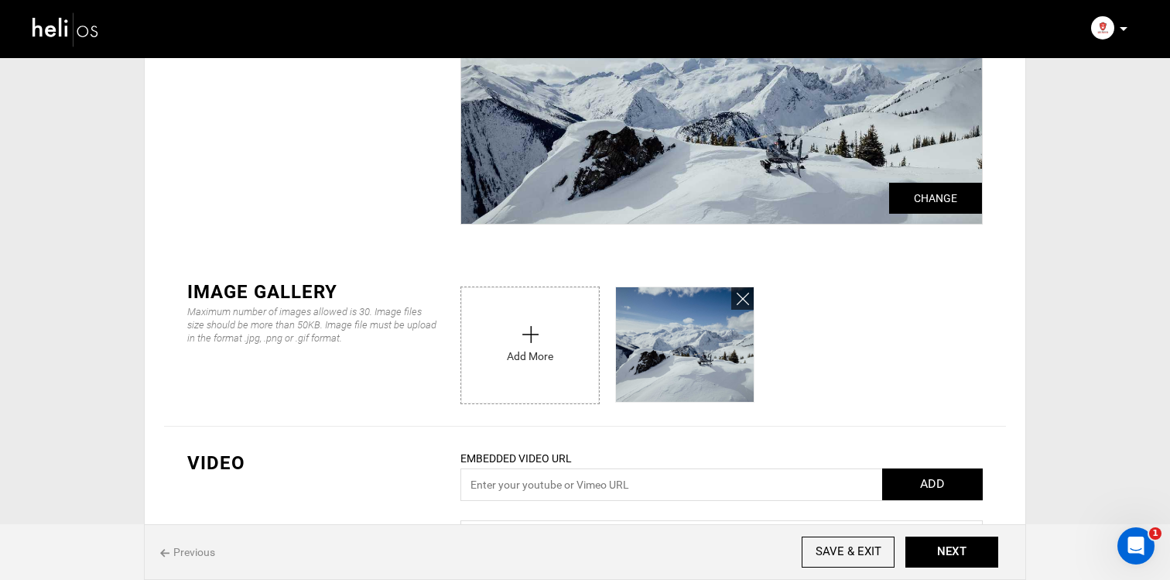
scroll to position [183, 0]
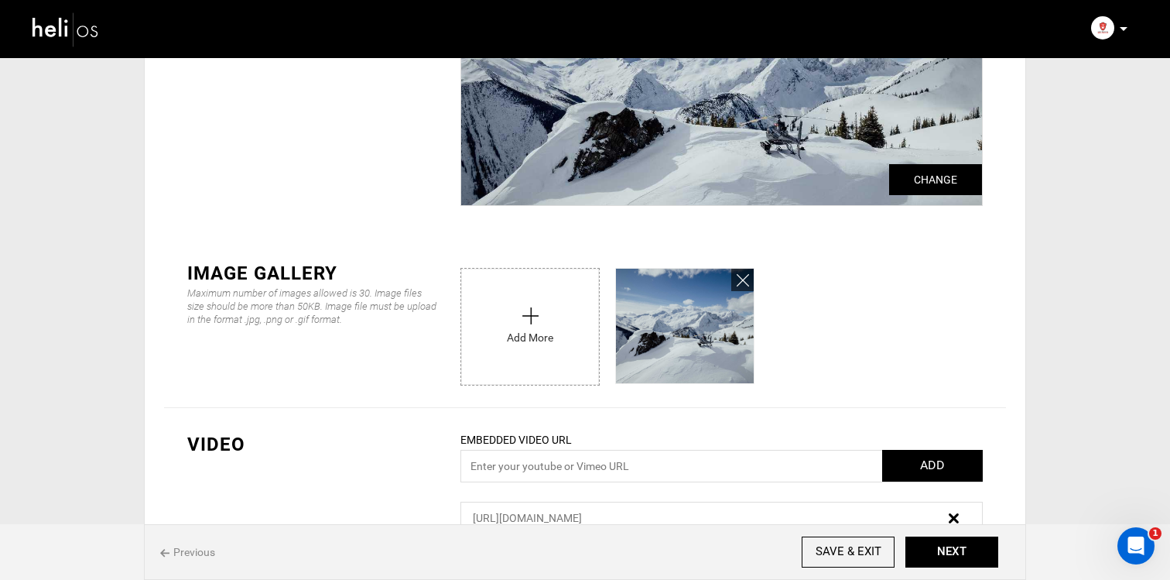
click at [572, 347] on input "file" at bounding box center [530, 323] width 138 height 108
type input "C:\fakepath\2025-02-Great-Canadian-Helli---Daniel-Ronnback-119.jpg"
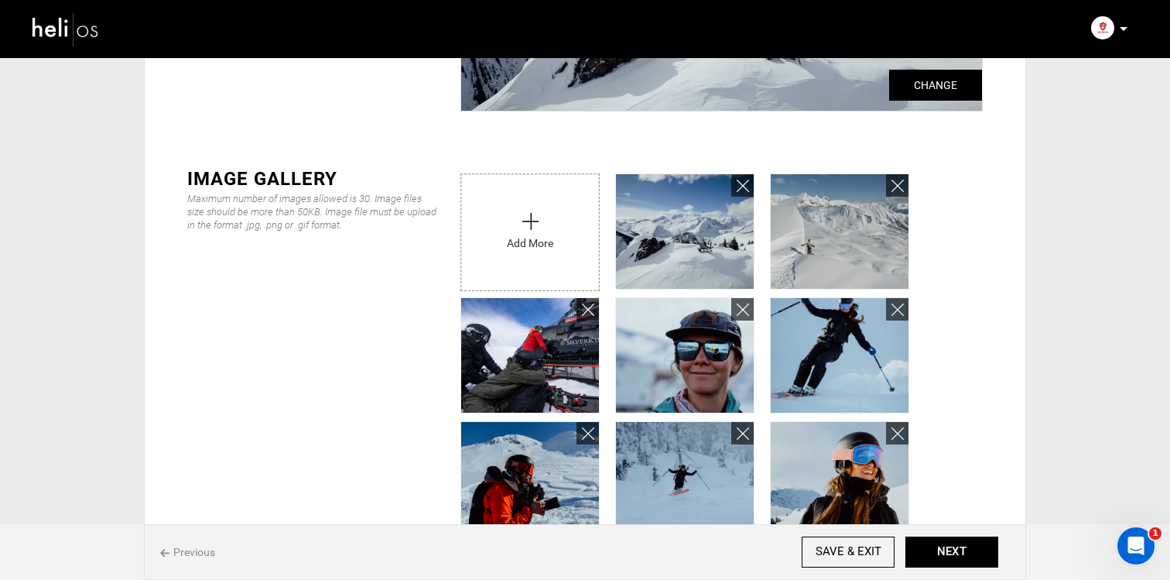
scroll to position [286, 0]
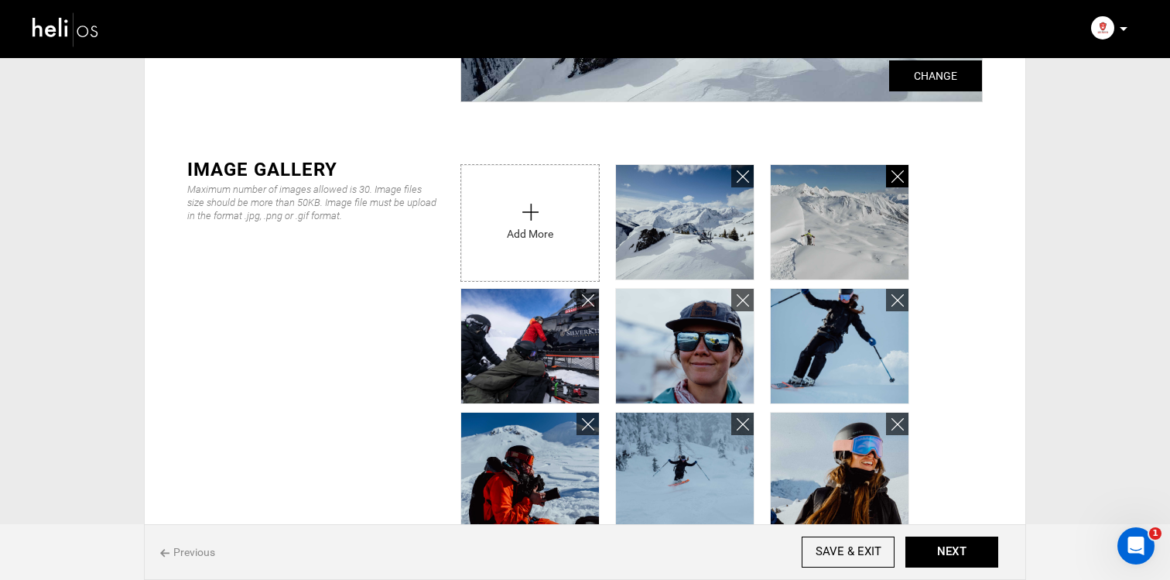
click at [899, 180] on icon at bounding box center [898, 177] width 12 height 18
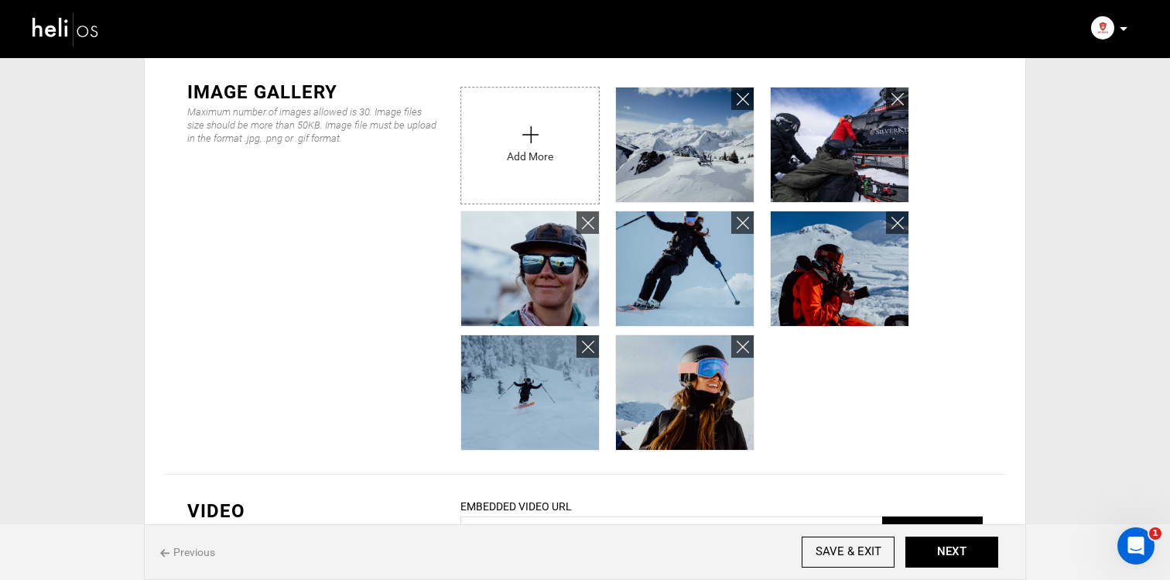
scroll to position [374, 0]
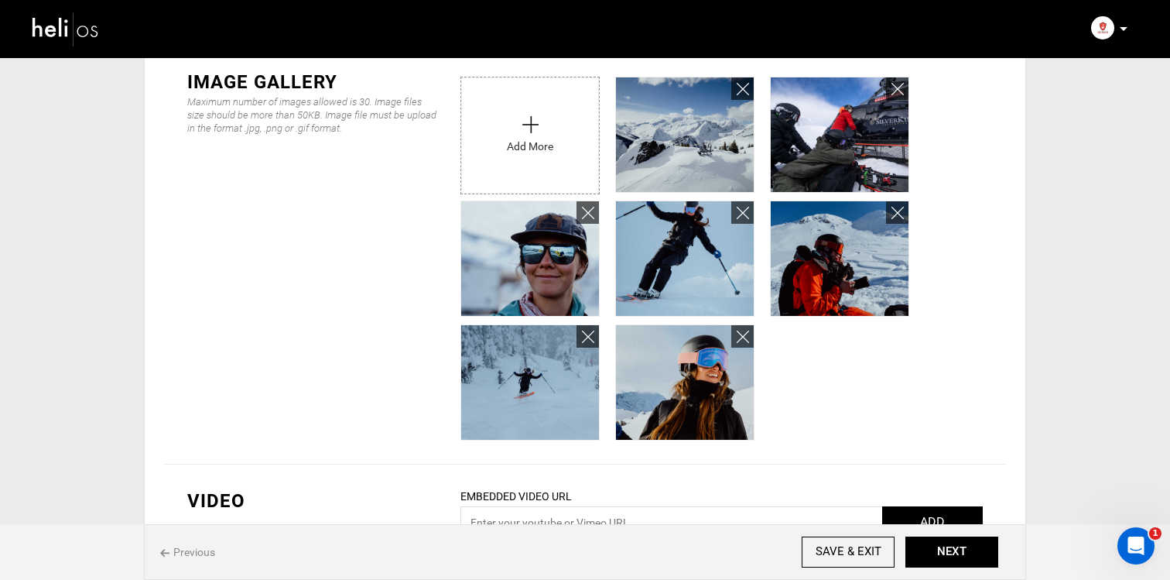
click at [543, 150] on input "file" at bounding box center [530, 131] width 138 height 108
type input "C:\fakepath\2025-02-Great-Canadian-Helli---Daniel-Ronnback-319.jpg"
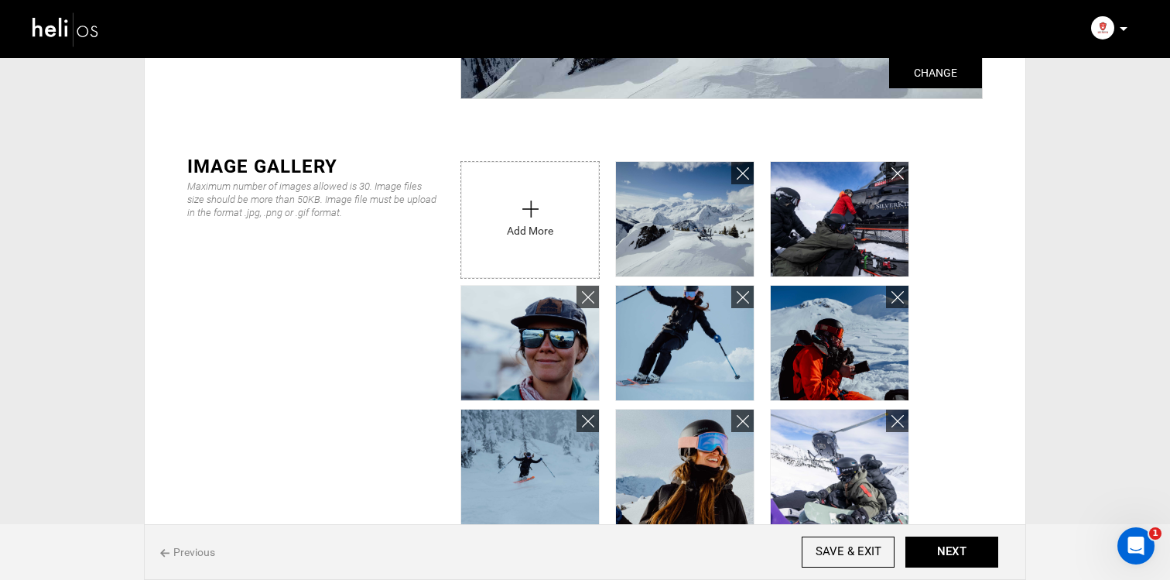
scroll to position [289, 0]
click at [498, 205] on input "file" at bounding box center [530, 217] width 138 height 108
type input "C:\fakepath\2025-02-Great-Canadian-Helli---Daniel-Ronnback-553.jpg"
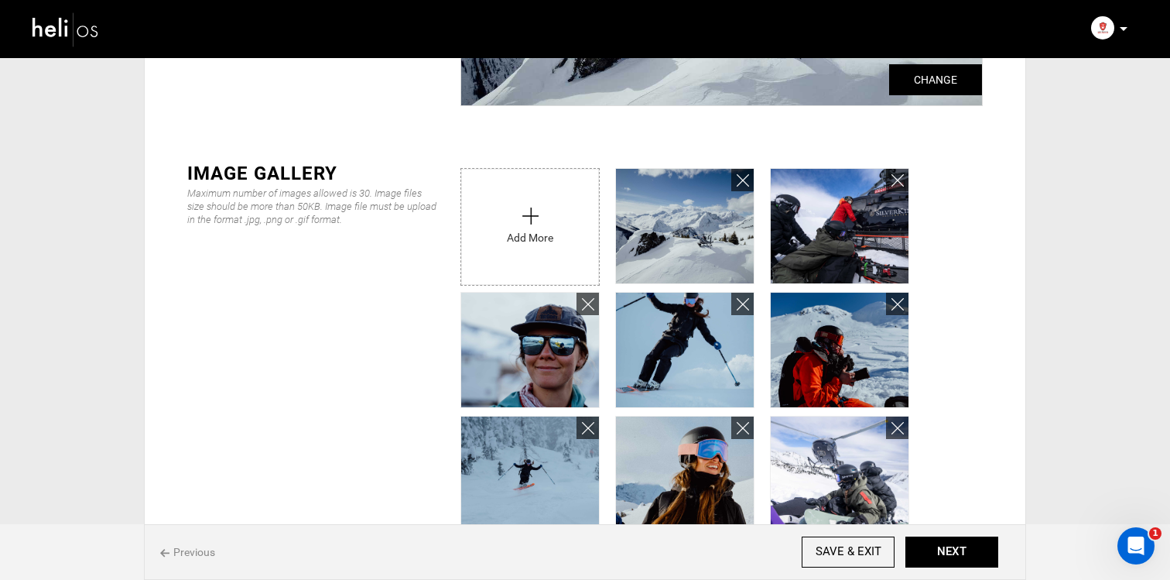
type input "C:\fakepath\Lodge-GCH-Heli-2021.jpg"
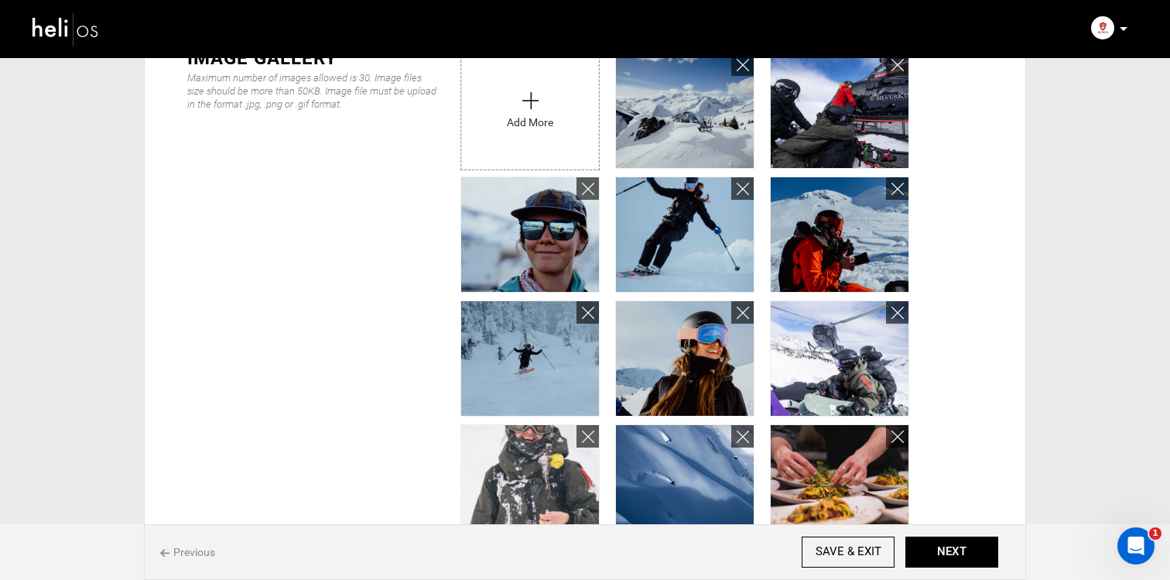
scroll to position [326, 0]
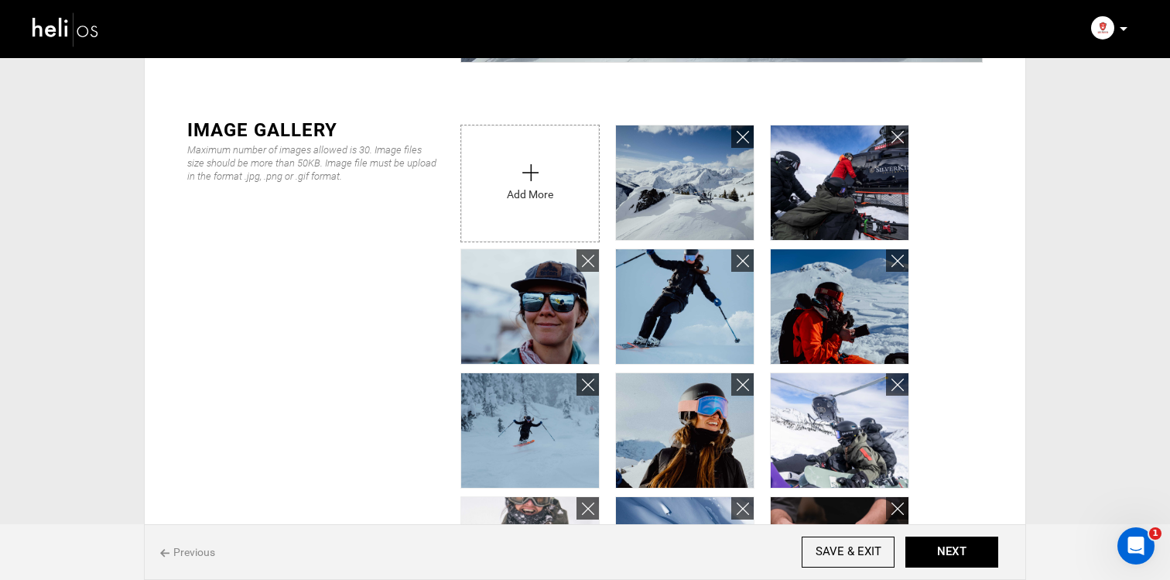
click at [560, 229] on input "file" at bounding box center [530, 179] width 138 height 108
type input "C:\fakepath\_MG_8126-Pano-Pano.jpg"
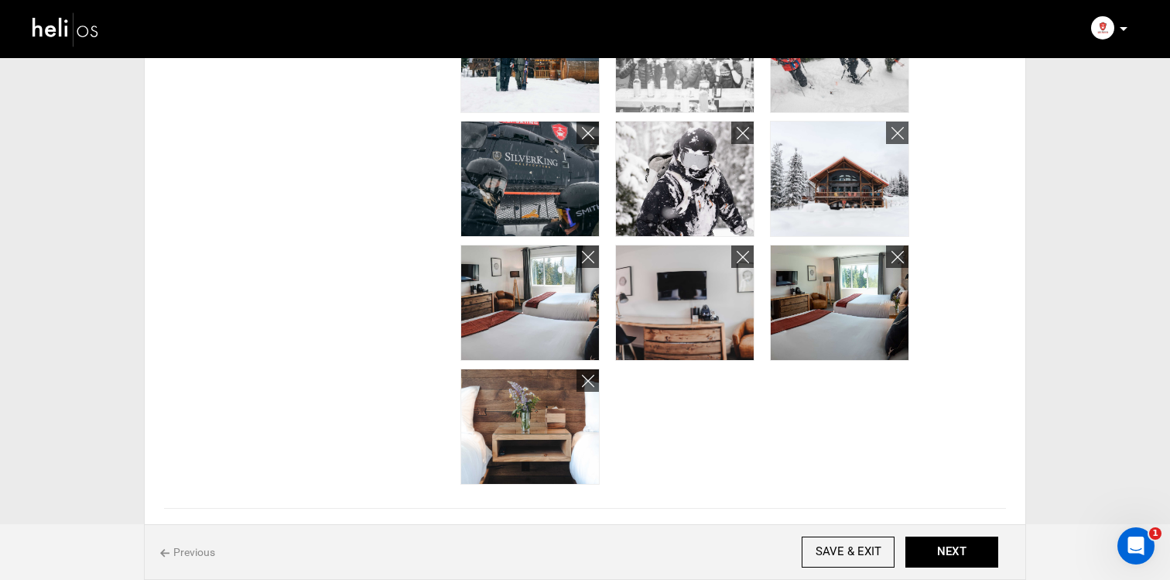
scroll to position [951, 0]
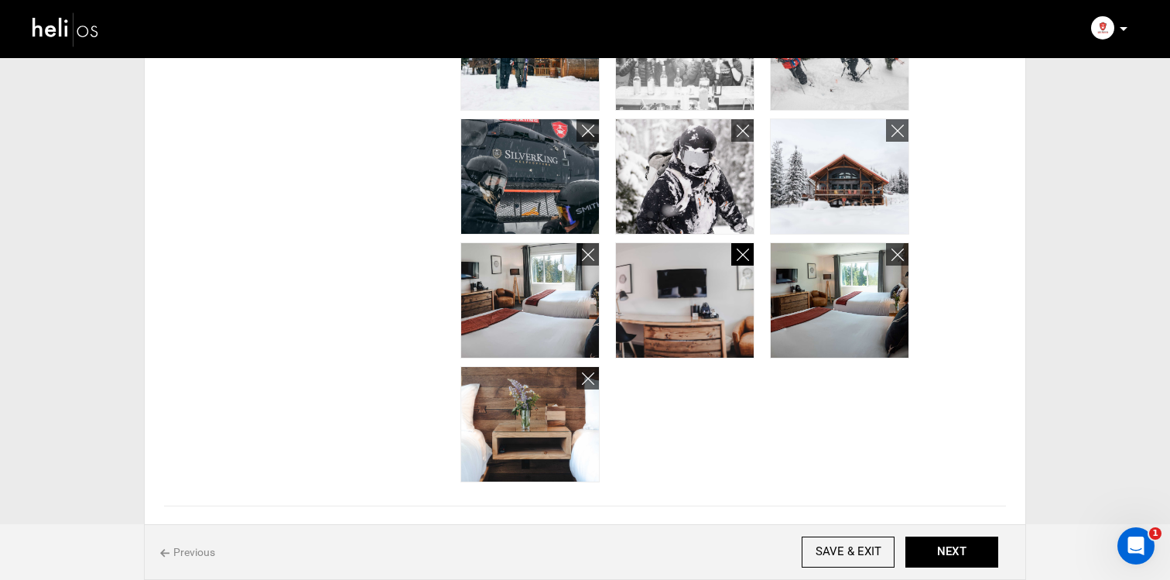
click at [742, 258] on icon at bounding box center [743, 255] width 12 height 18
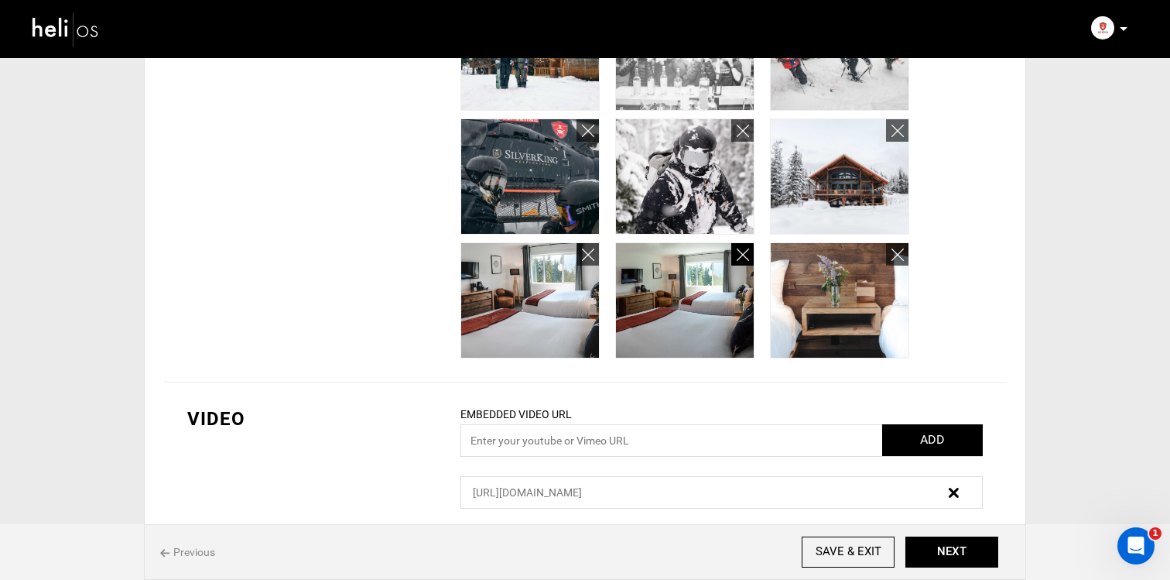
click at [739, 254] on icon at bounding box center [743, 255] width 12 height 18
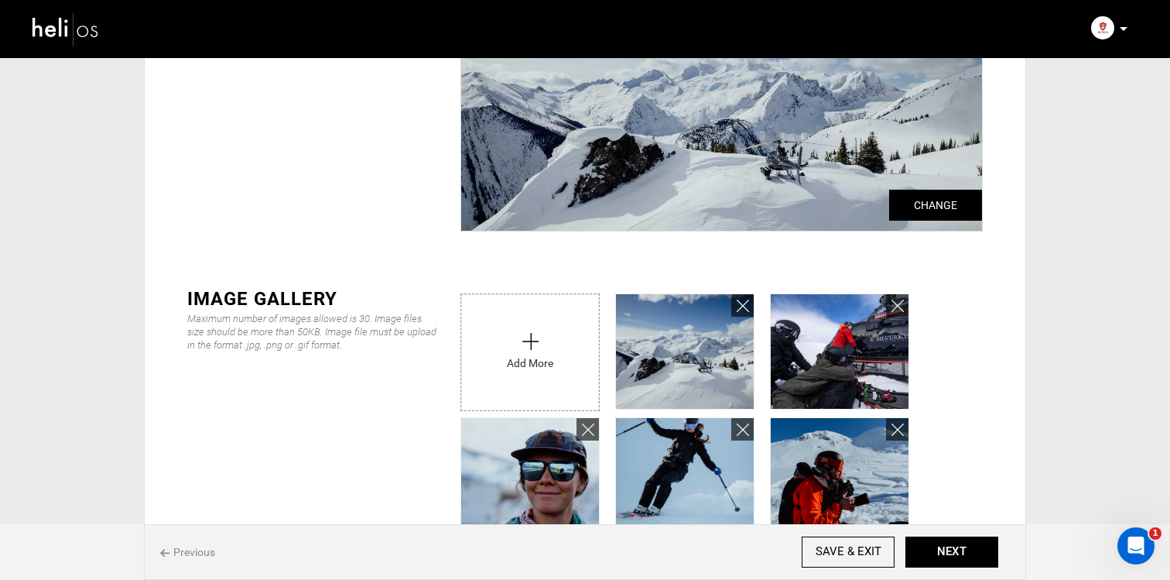
scroll to position [151, 0]
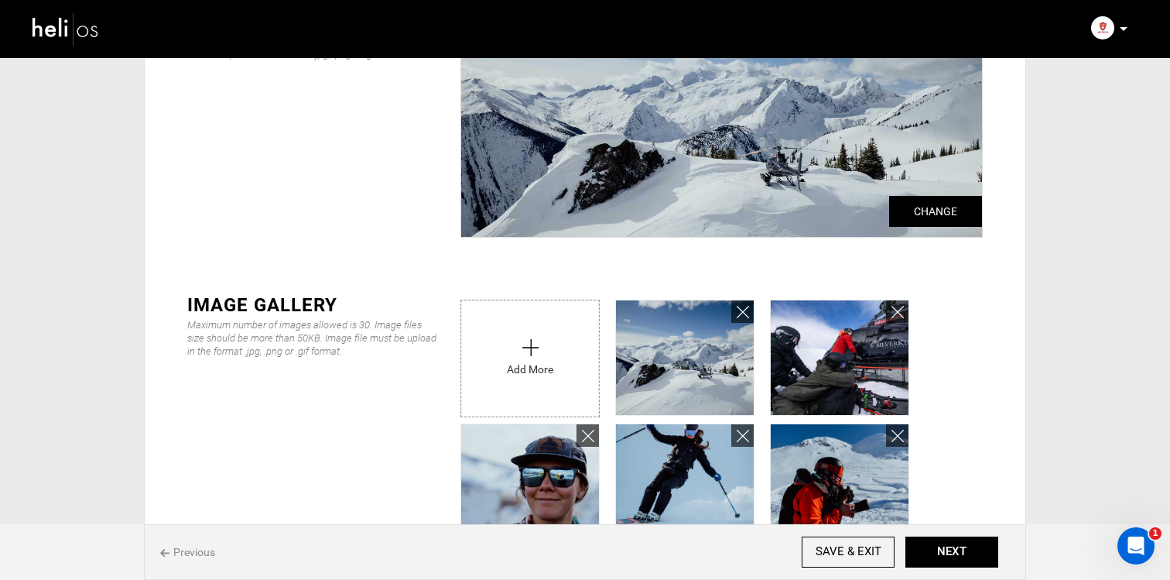
click at [555, 341] on input "file" at bounding box center [530, 354] width 138 height 108
type input "C:\fakepath\2025-02-Great-Canadian-Helli---[PERSON_NAME]-737.jpg"
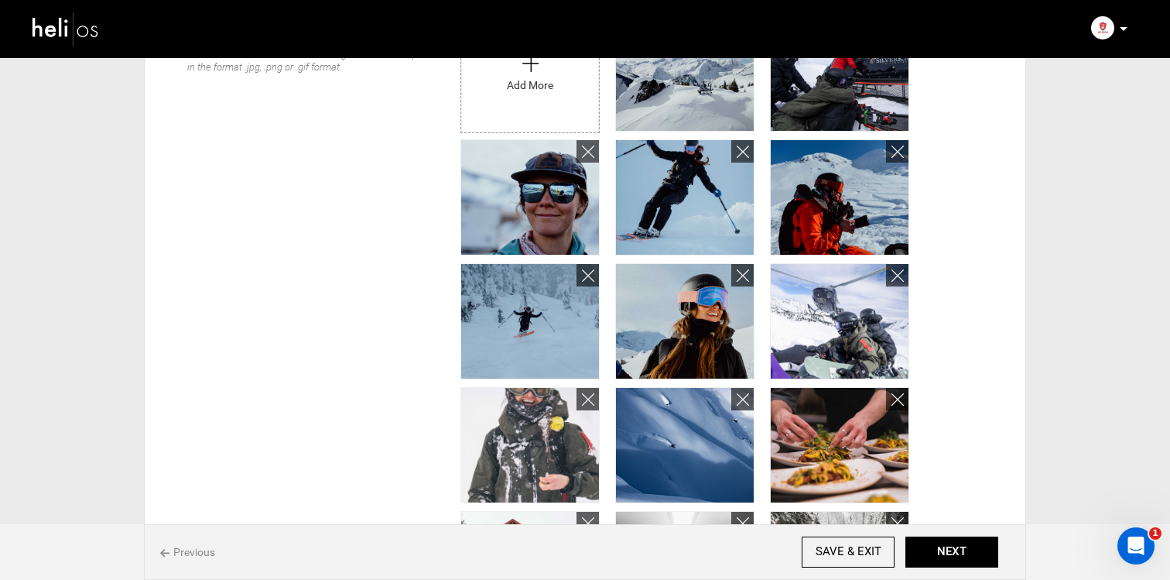
scroll to position [289, 0]
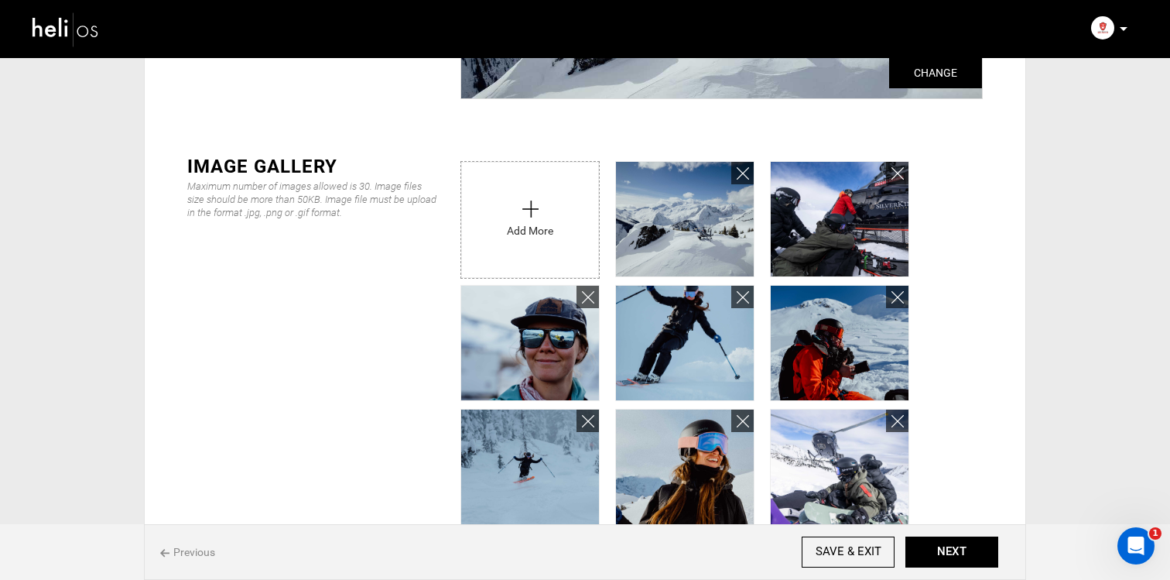
click at [536, 212] on input "file" at bounding box center [530, 216] width 138 height 108
type input "C:\fakepath\2025-02-Great-Canadian-Helli---[PERSON_NAME]-766.jpg"
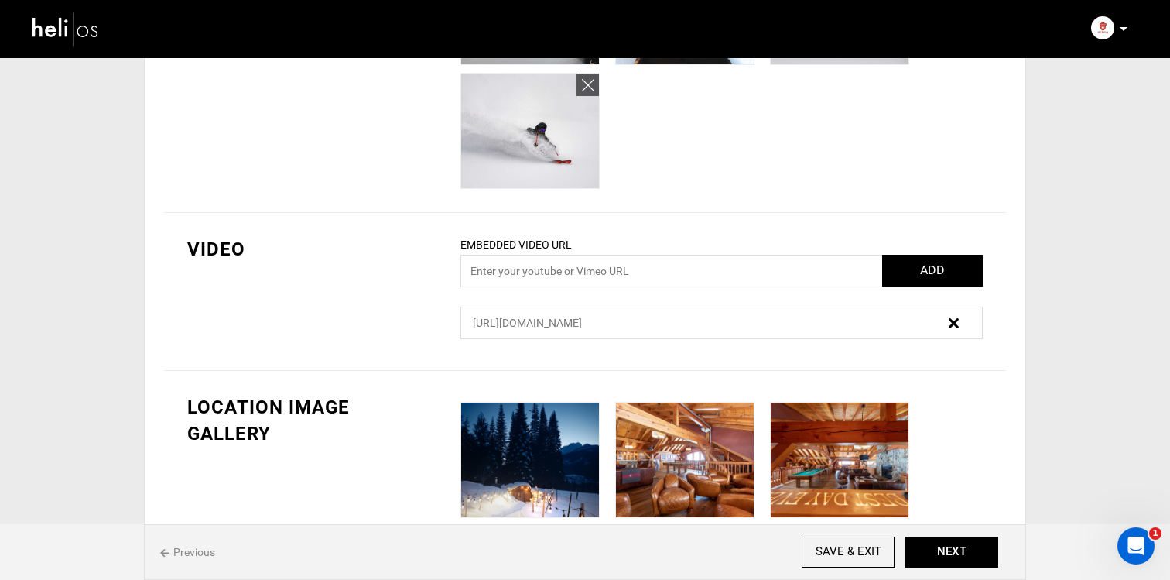
scroll to position [1380, 0]
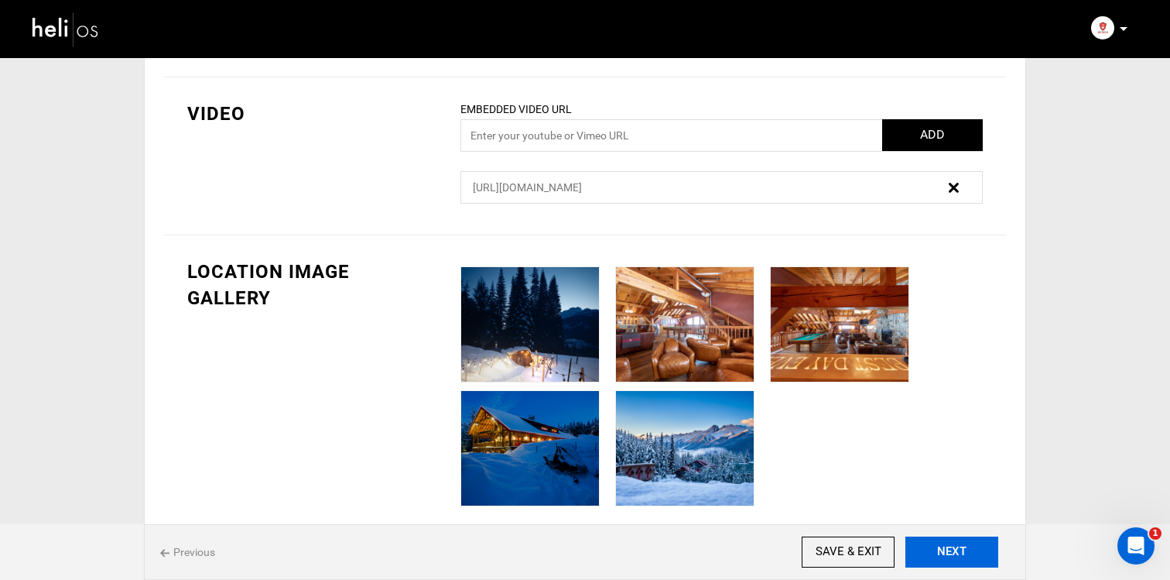
click at [942, 547] on button "NEXT" at bounding box center [952, 551] width 93 height 31
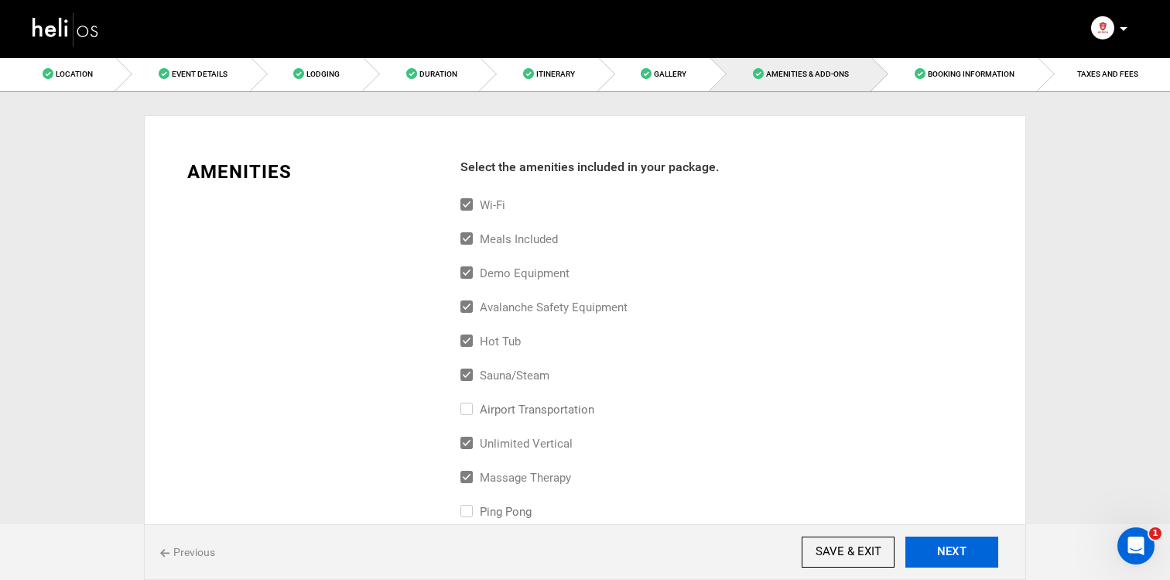
click at [942, 546] on button "NEXT" at bounding box center [952, 551] width 93 height 31
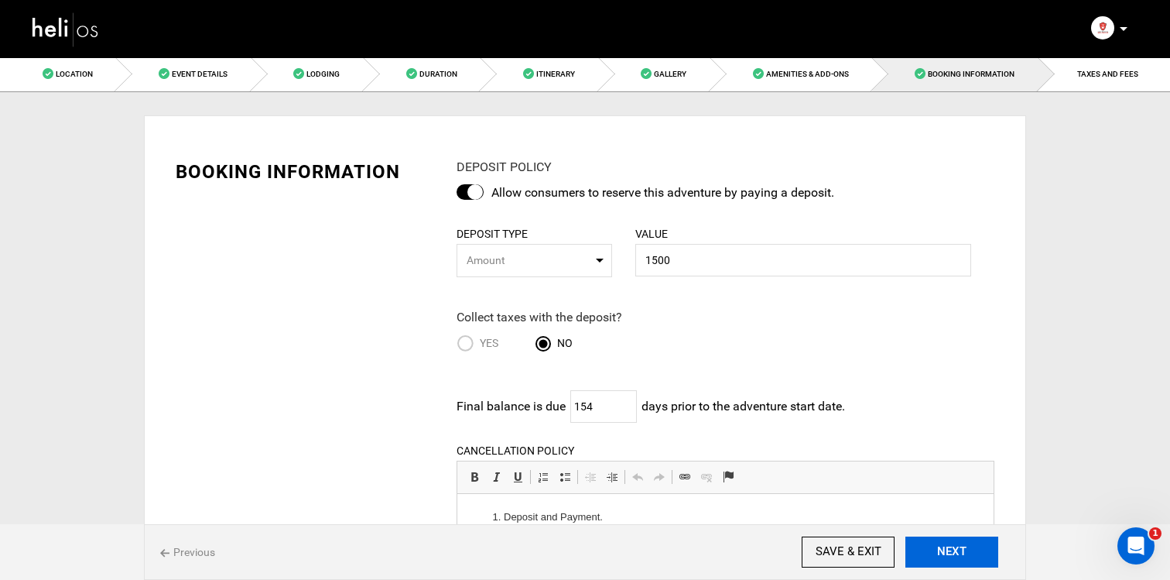
click at [942, 546] on button "NEXT" at bounding box center [952, 551] width 93 height 31
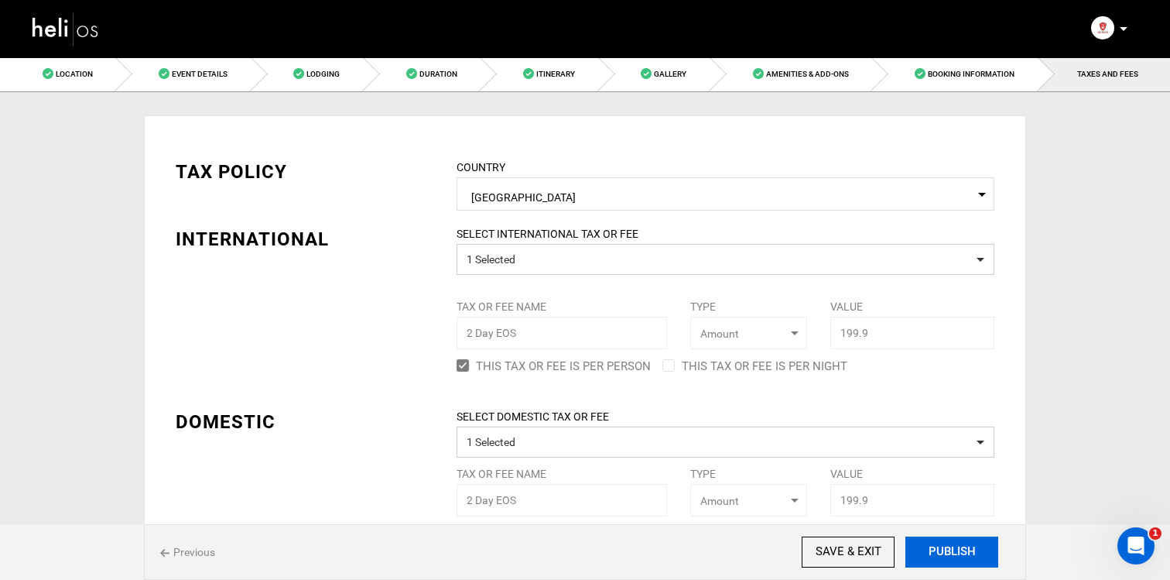
click at [942, 546] on button "PUBLISH" at bounding box center [952, 551] width 93 height 31
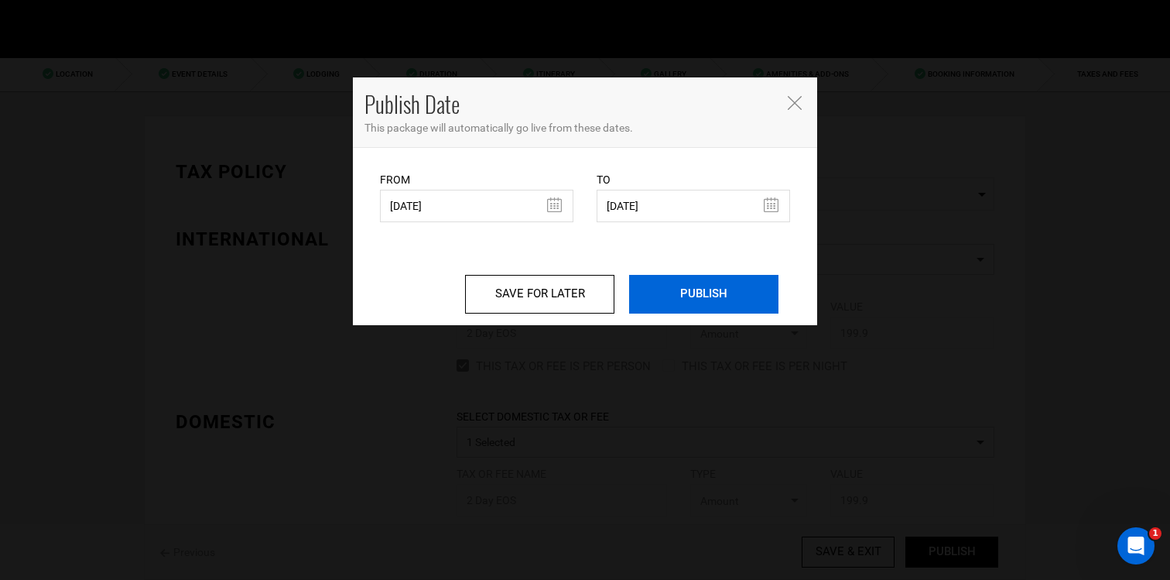
click at [748, 307] on input "PUBLISH" at bounding box center [703, 294] width 149 height 39
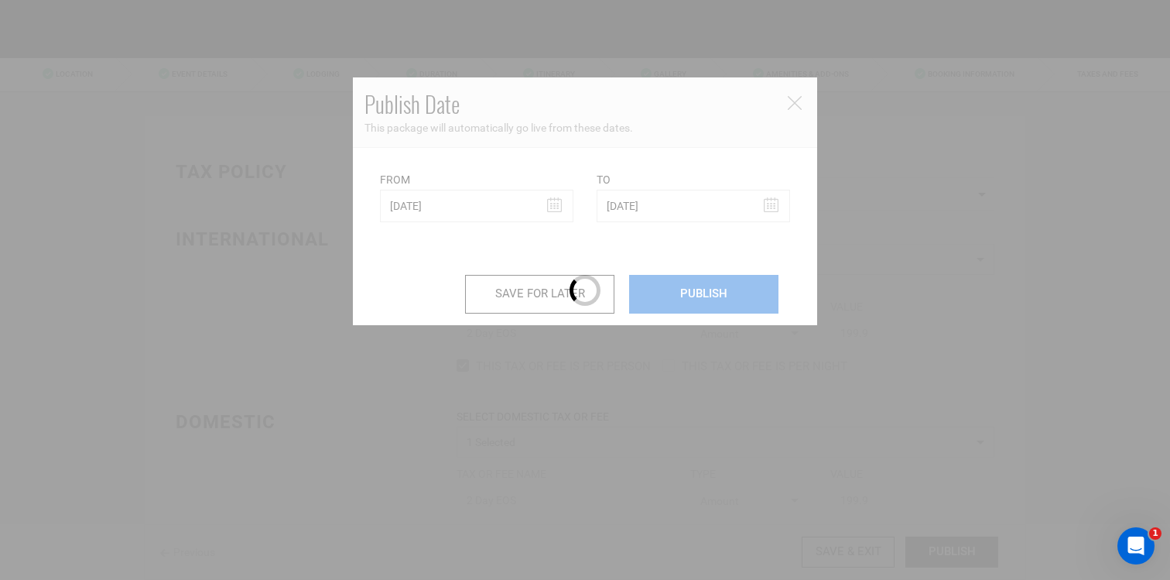
scroll to position [100, 0]
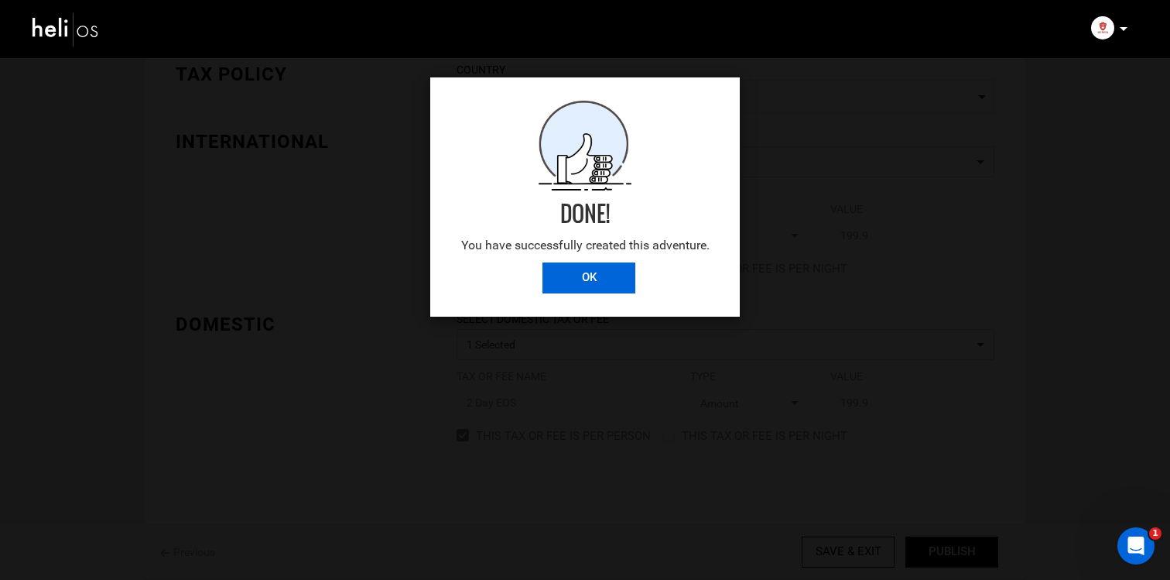
click at [609, 283] on input "OK" at bounding box center [589, 277] width 93 height 31
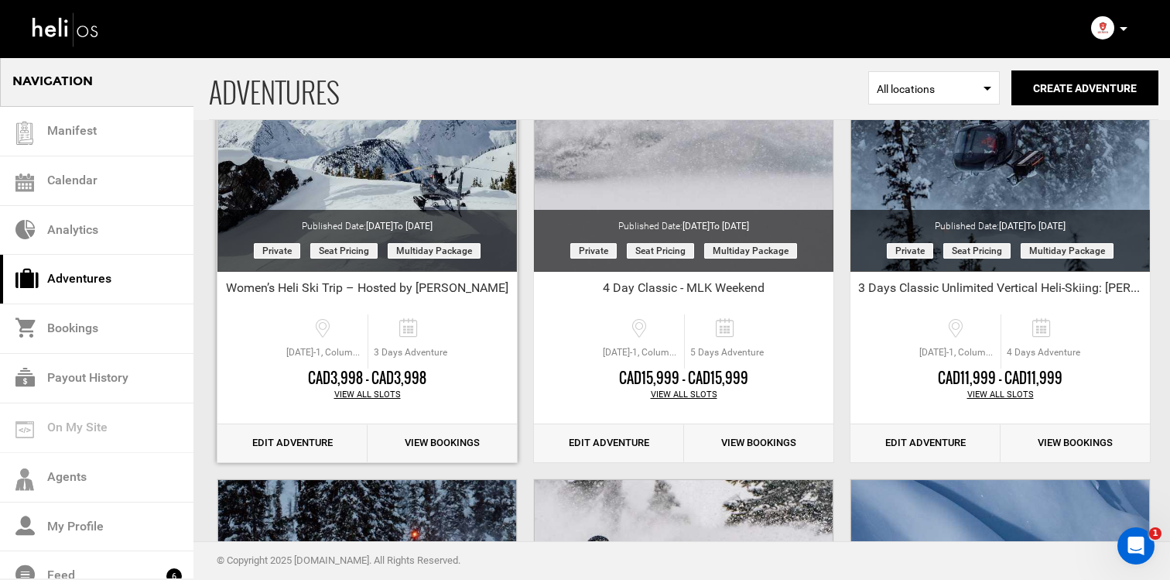
scroll to position [238, 0]
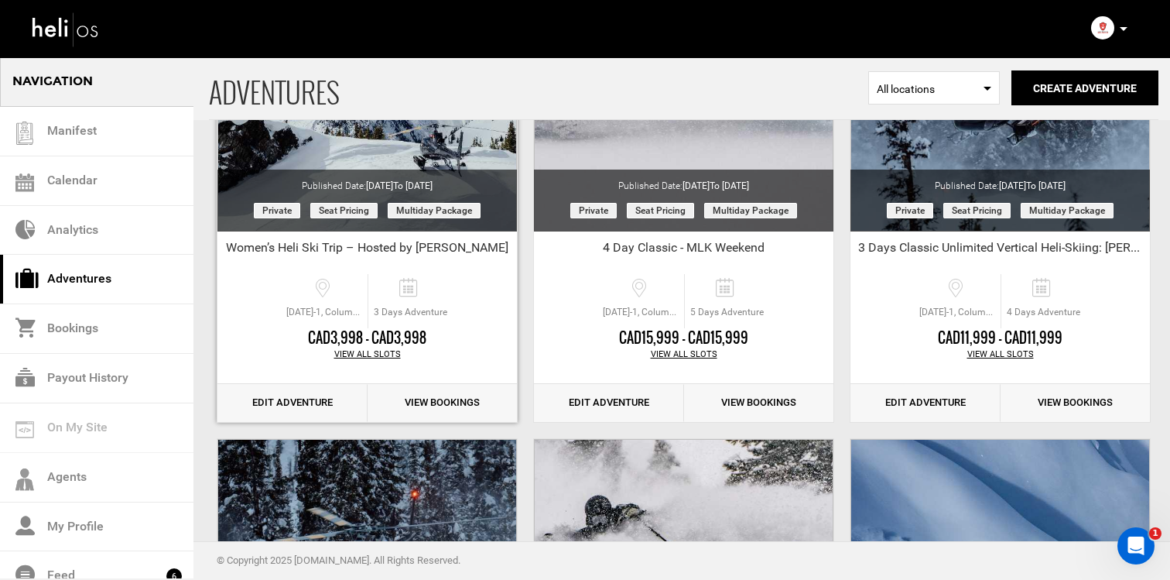
click at [377, 349] on div "View All Slots" at bounding box center [367, 354] width 300 height 12
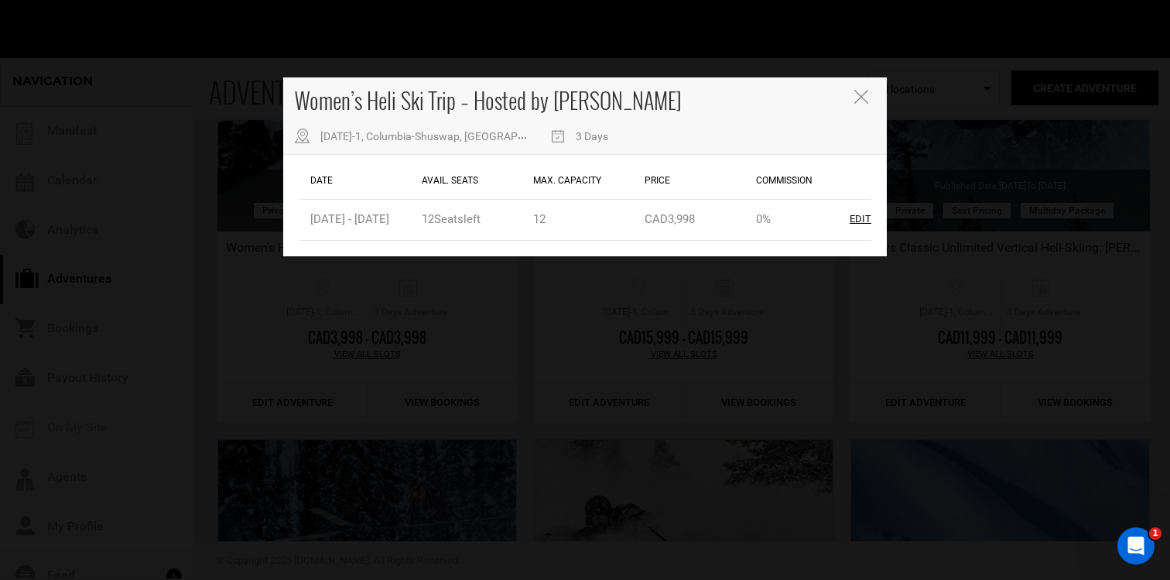
click at [439, 327] on div "Women’s Heli Ski Trip – Hosted by Maddy 486 BC-1, Columbia-Shuswap, BC V0A 1H0,…" at bounding box center [585, 290] width 1170 height 580
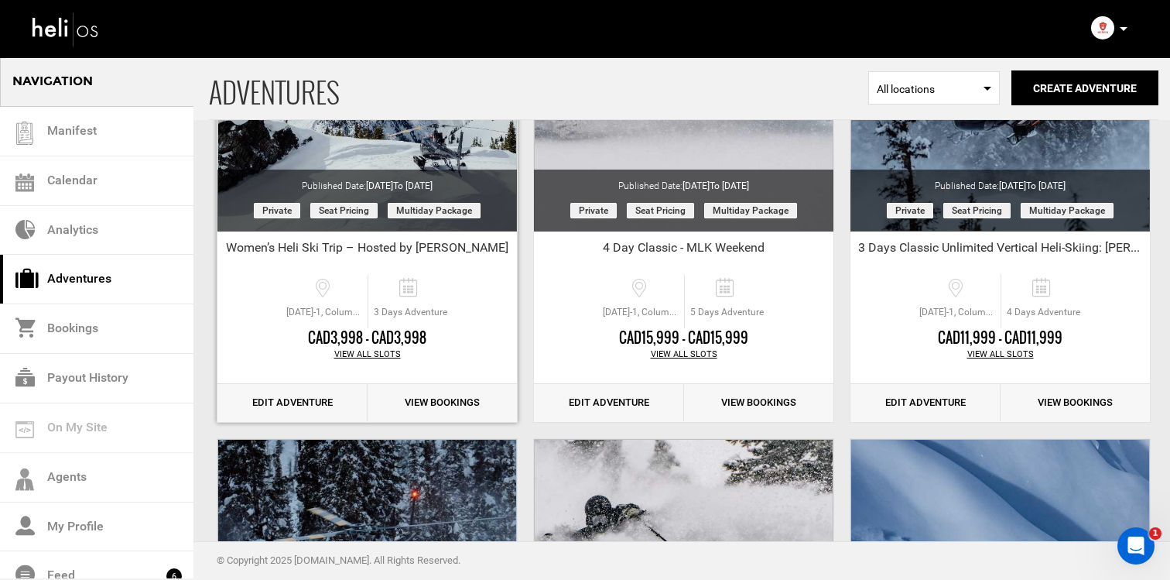
click at [430, 413] on link "View Bookings" at bounding box center [443, 403] width 150 height 38
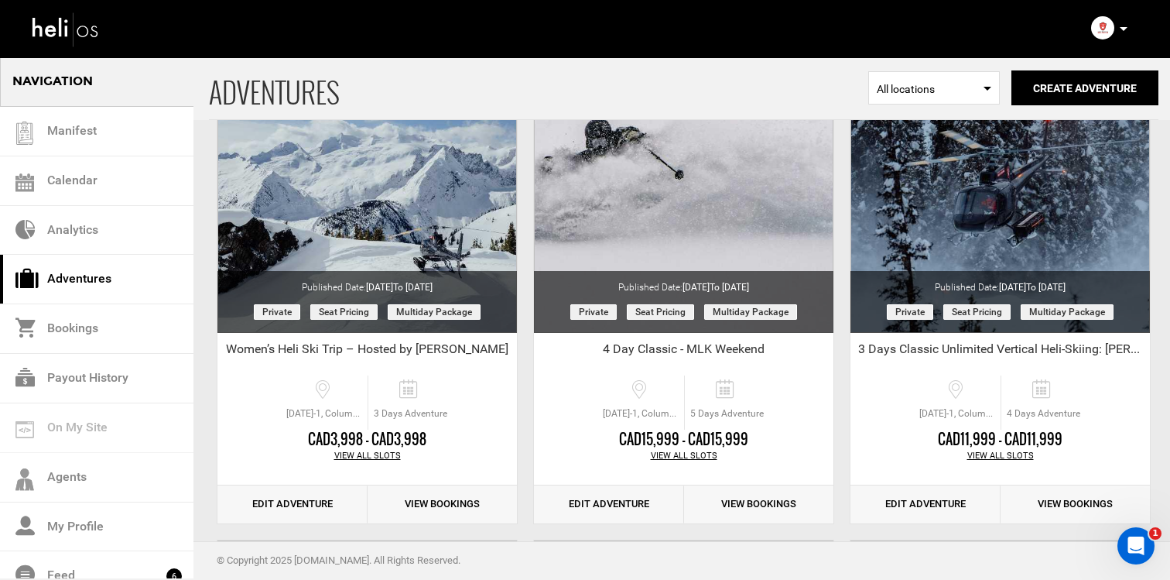
scroll to position [156, 0]
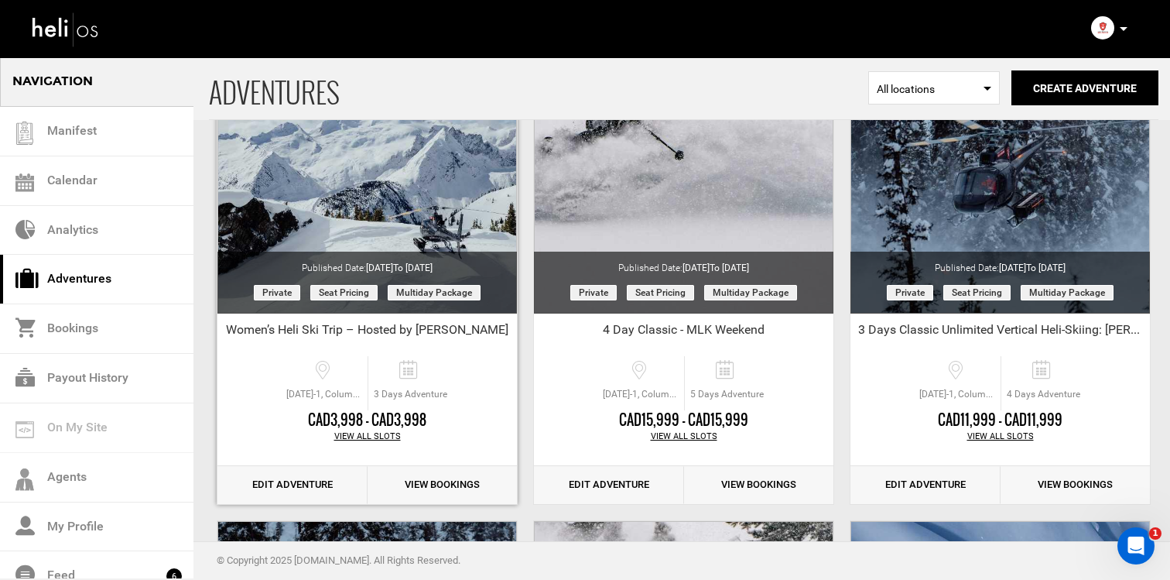
click at [356, 435] on div "View All Slots" at bounding box center [367, 436] width 300 height 12
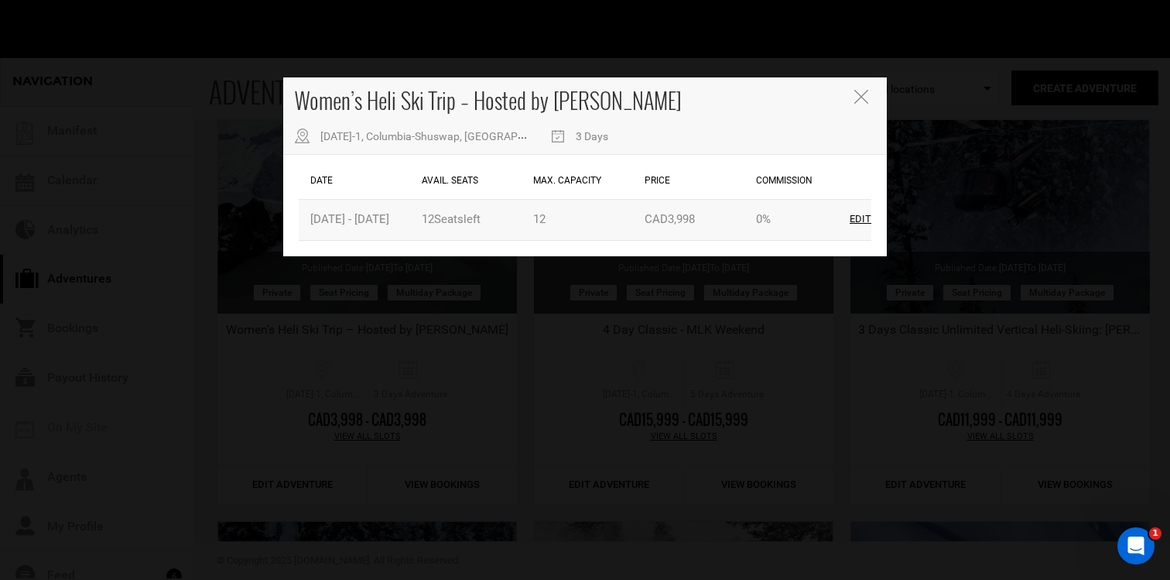
click at [861, 217] on div "Edit" at bounding box center [861, 219] width 22 height 15
type input "[DATE]"
type input "04/06/2026"
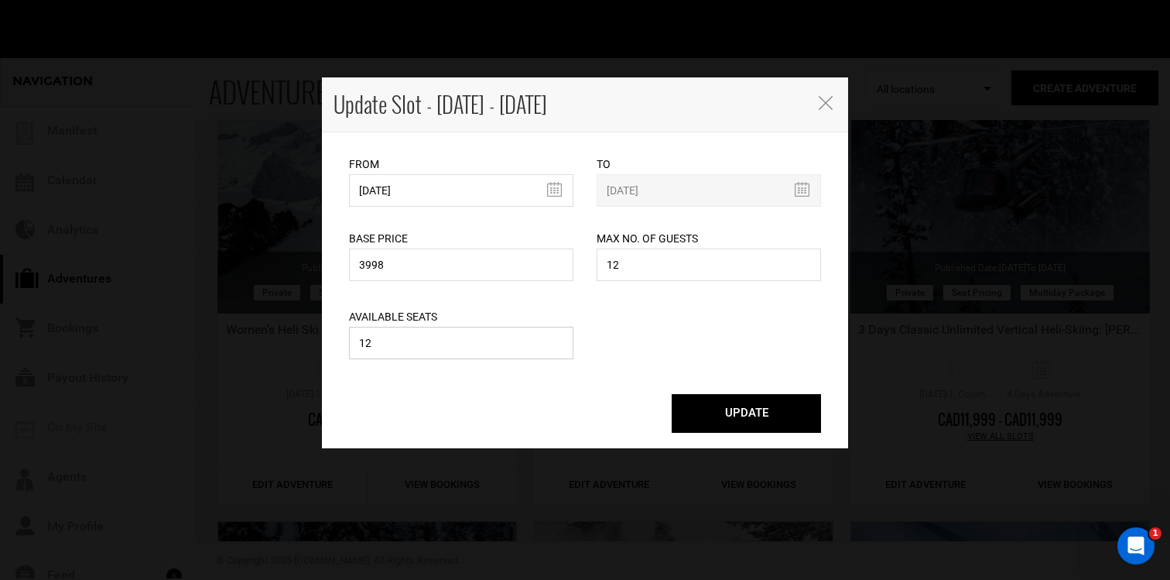
click at [540, 337] on input "12" at bounding box center [461, 343] width 224 height 33
type input "11"
click at [681, 398] on button "UPDATE" at bounding box center [746, 413] width 149 height 39
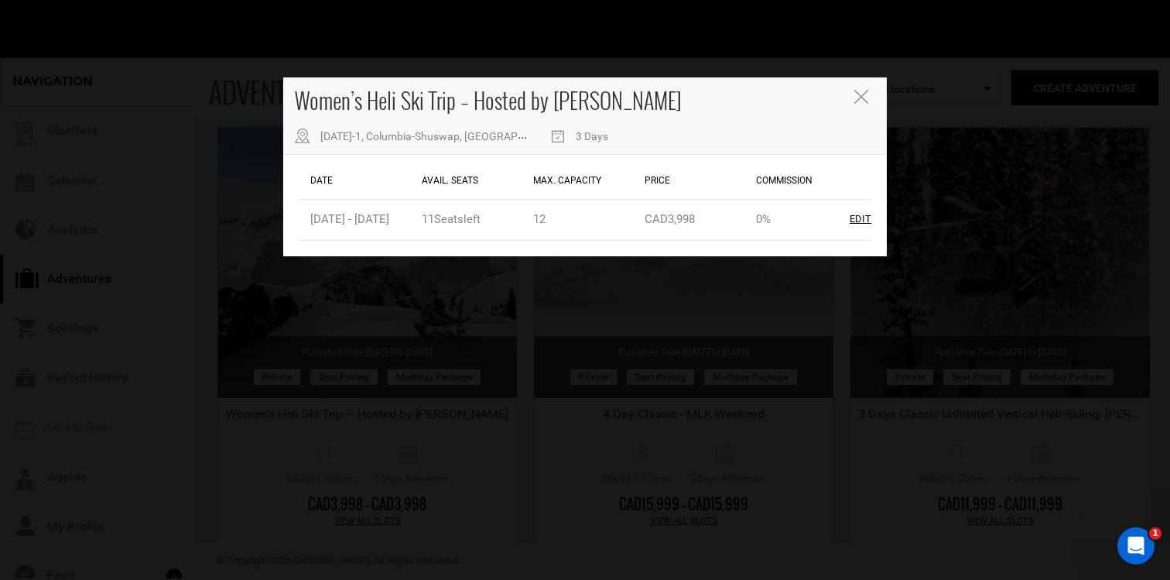
scroll to position [94, 0]
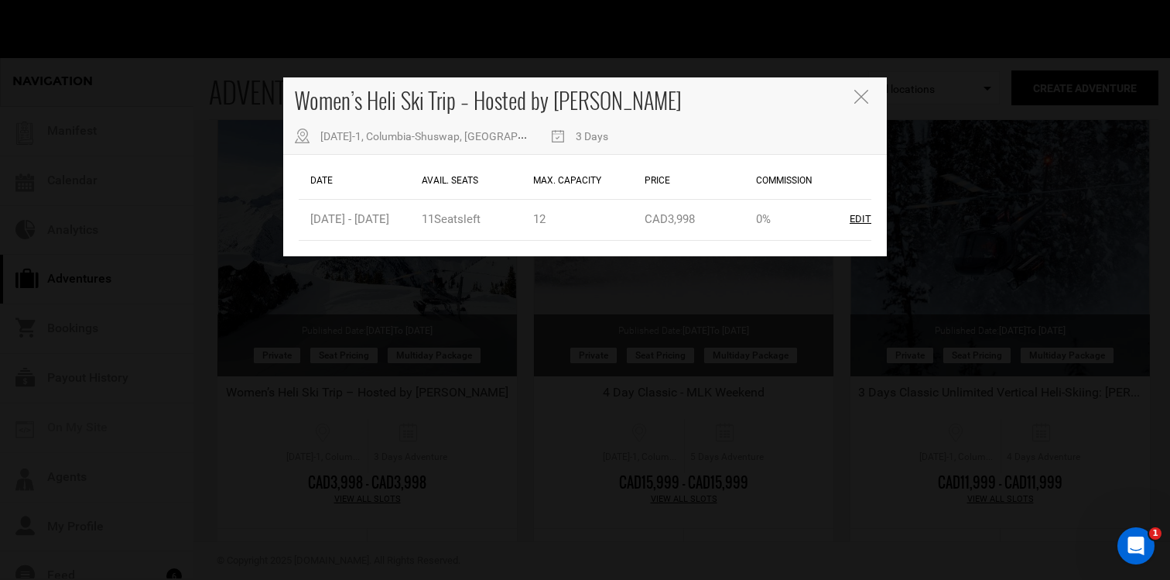
click at [863, 91] on icon "Close" at bounding box center [861, 97] width 14 height 14
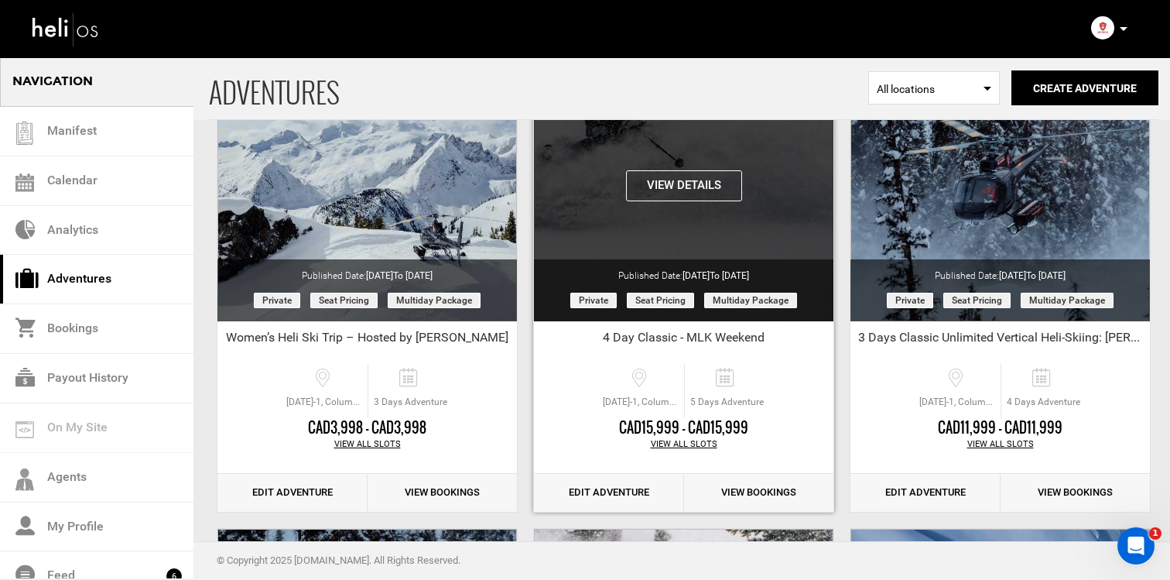
scroll to position [150, 0]
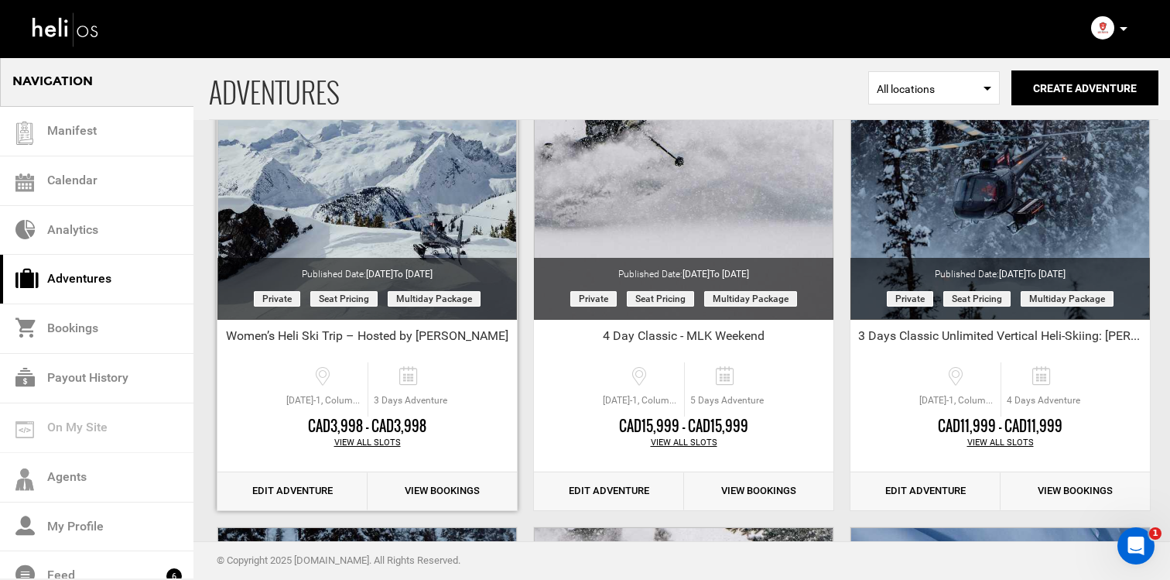
click at [385, 443] on div "View All Slots" at bounding box center [367, 443] width 300 height 12
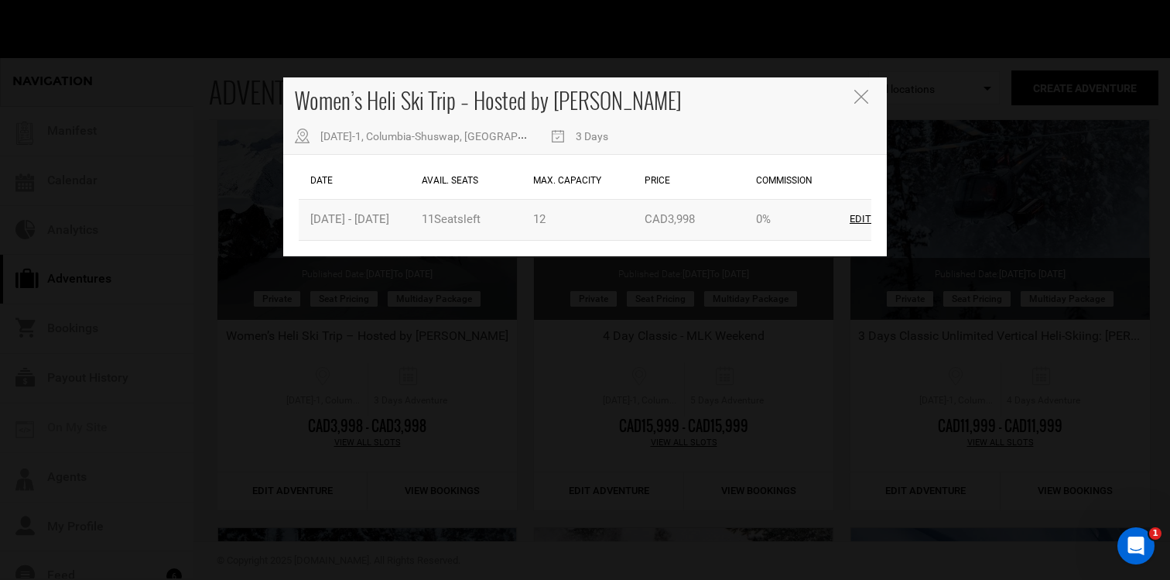
click at [857, 215] on div "Edit" at bounding box center [861, 219] width 22 height 15
type input "[DATE]"
type input "04/06/2026"
type input "3998"
type input "12"
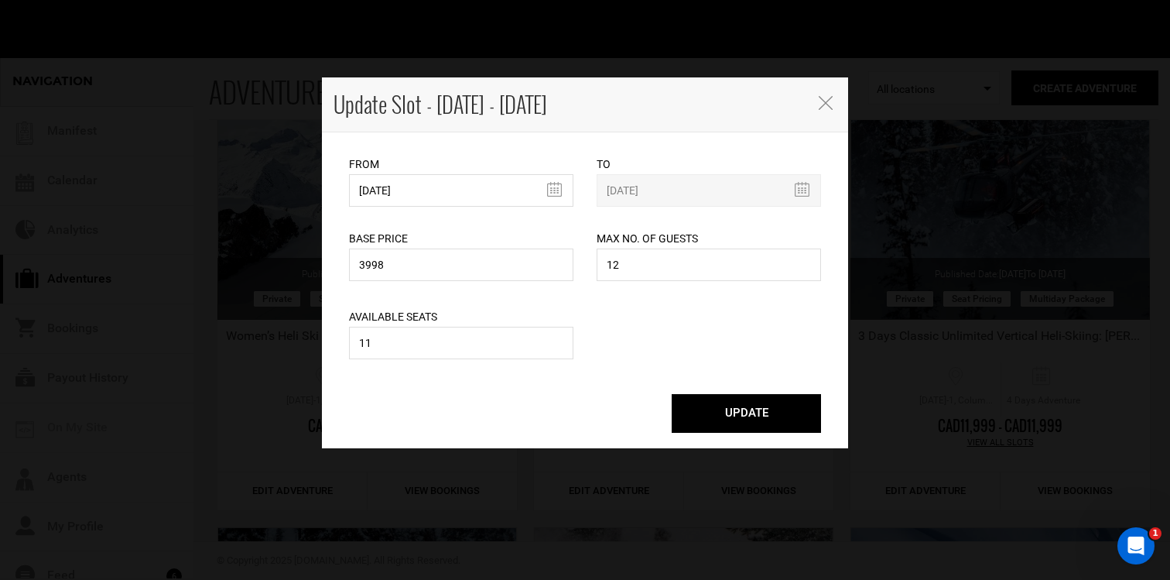
click at [502, 327] on div "Available Seats 11 Please enter a valid available seats. Available seats can no…" at bounding box center [461, 324] width 224 height 78
click at [499, 343] on input "11" at bounding box center [461, 343] width 224 height 33
type input "10"
click at [743, 417] on button "UPDATE" at bounding box center [746, 413] width 149 height 39
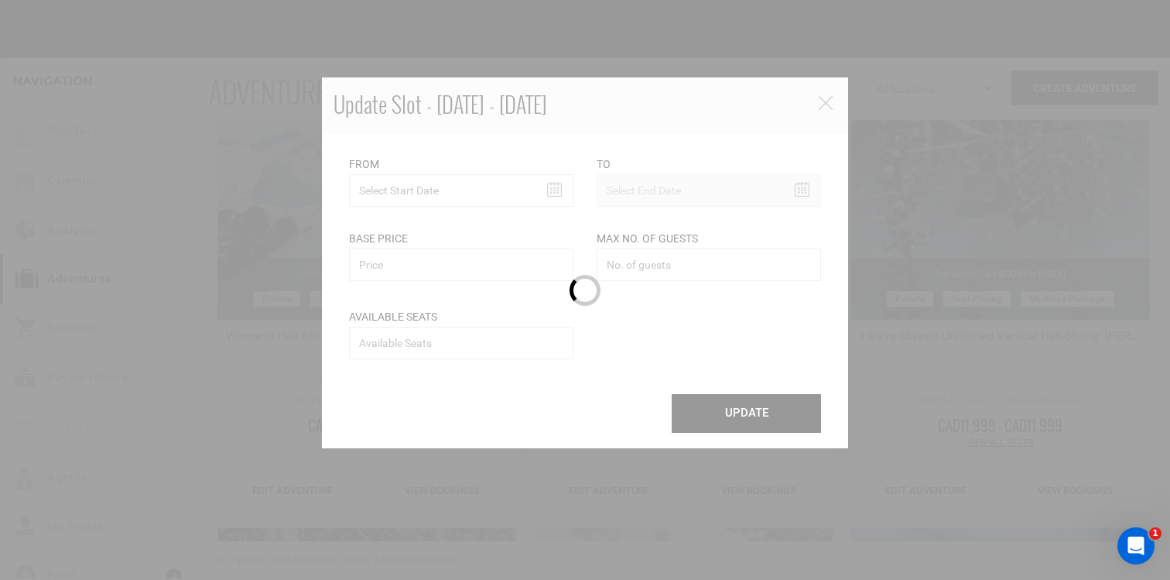
scroll to position [0, 0]
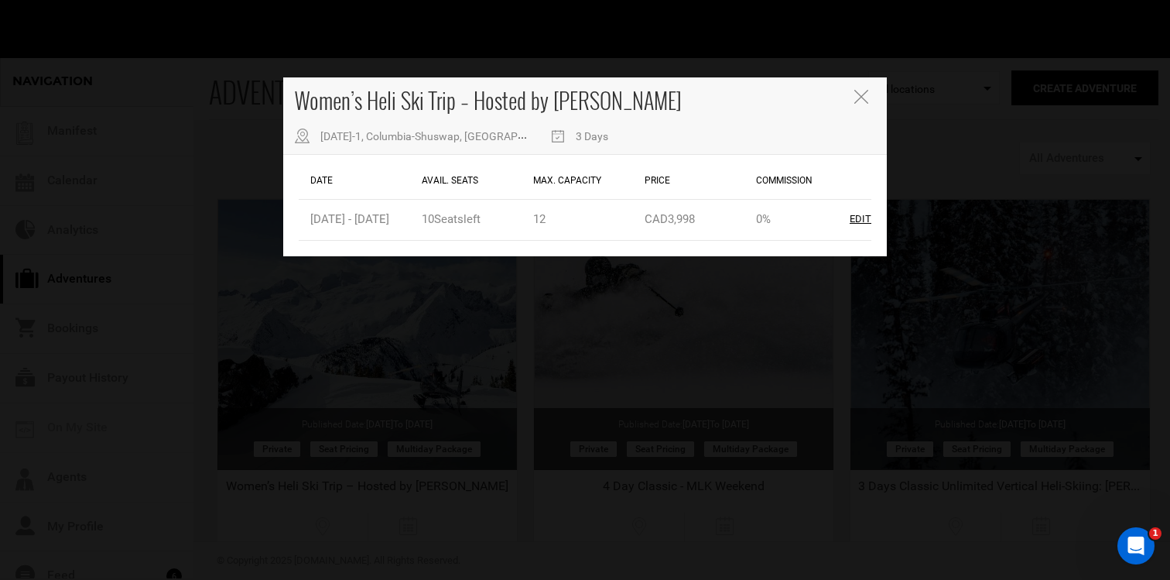
click at [862, 87] on div "Women’s Heli Ski Trip – Hosted by Maddy 486 BC-1, Columbia-Shuswap, BC V0A 1H0,…" at bounding box center [585, 115] width 604 height 77
click at [861, 95] on icon "Close" at bounding box center [861, 97] width 14 height 14
